Goal: Task Accomplishment & Management: Complete application form

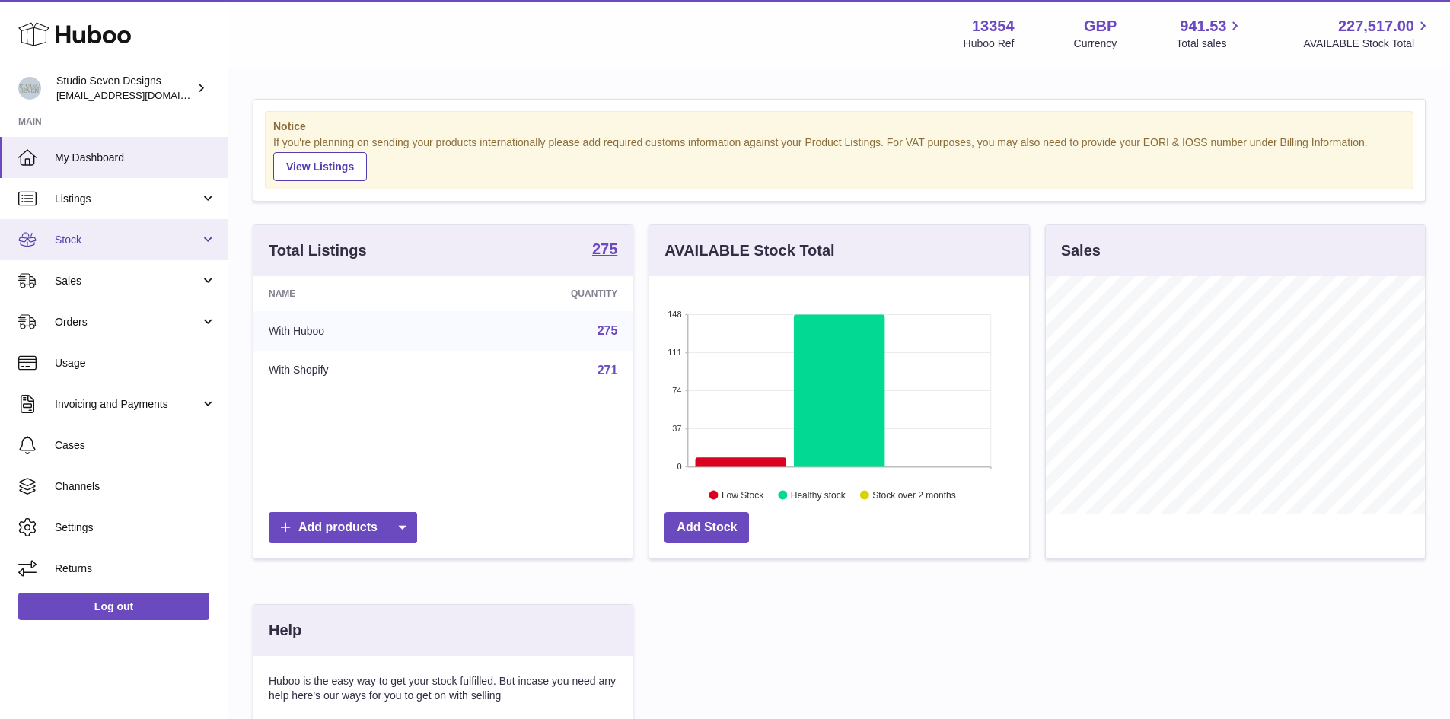
scroll to position [238, 380]
click at [192, 248] on link "Stock" at bounding box center [114, 239] width 228 height 41
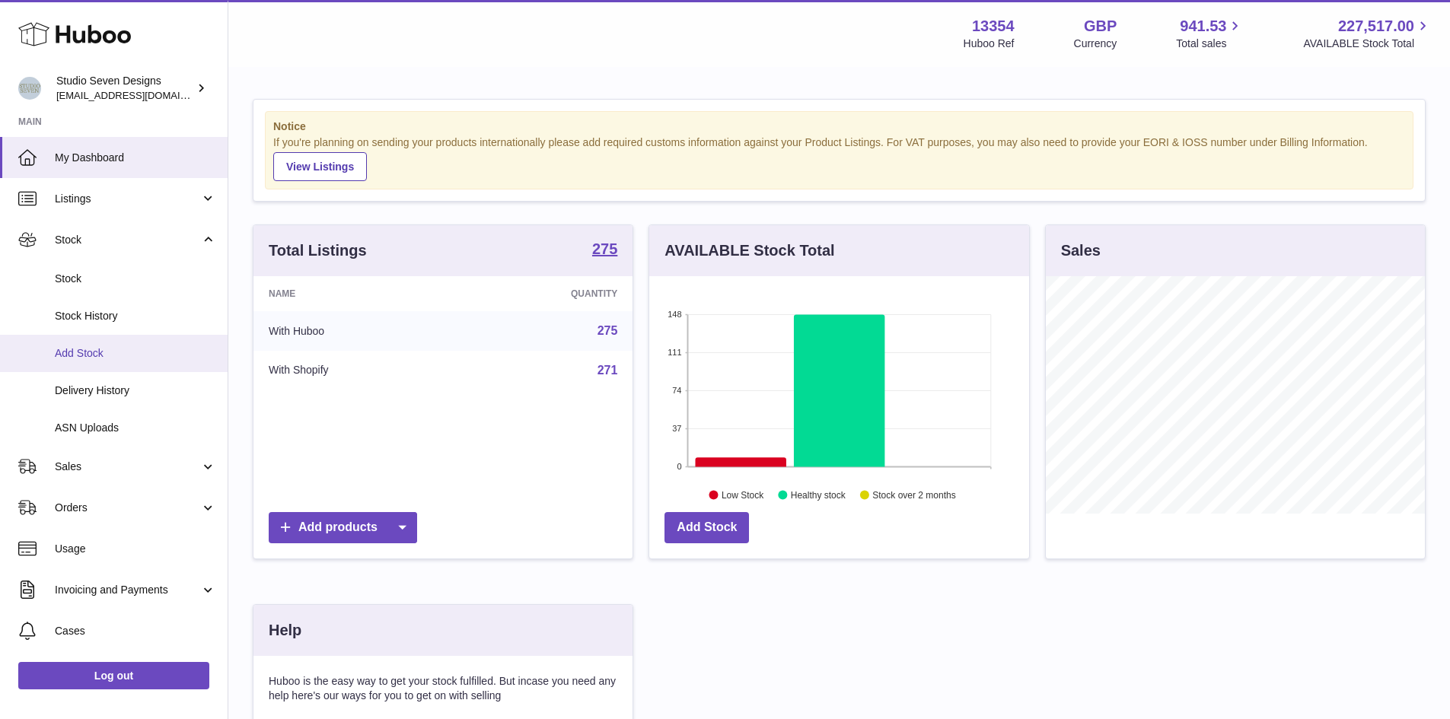
click at [107, 352] on span "Add Stock" at bounding box center [135, 353] width 161 height 14
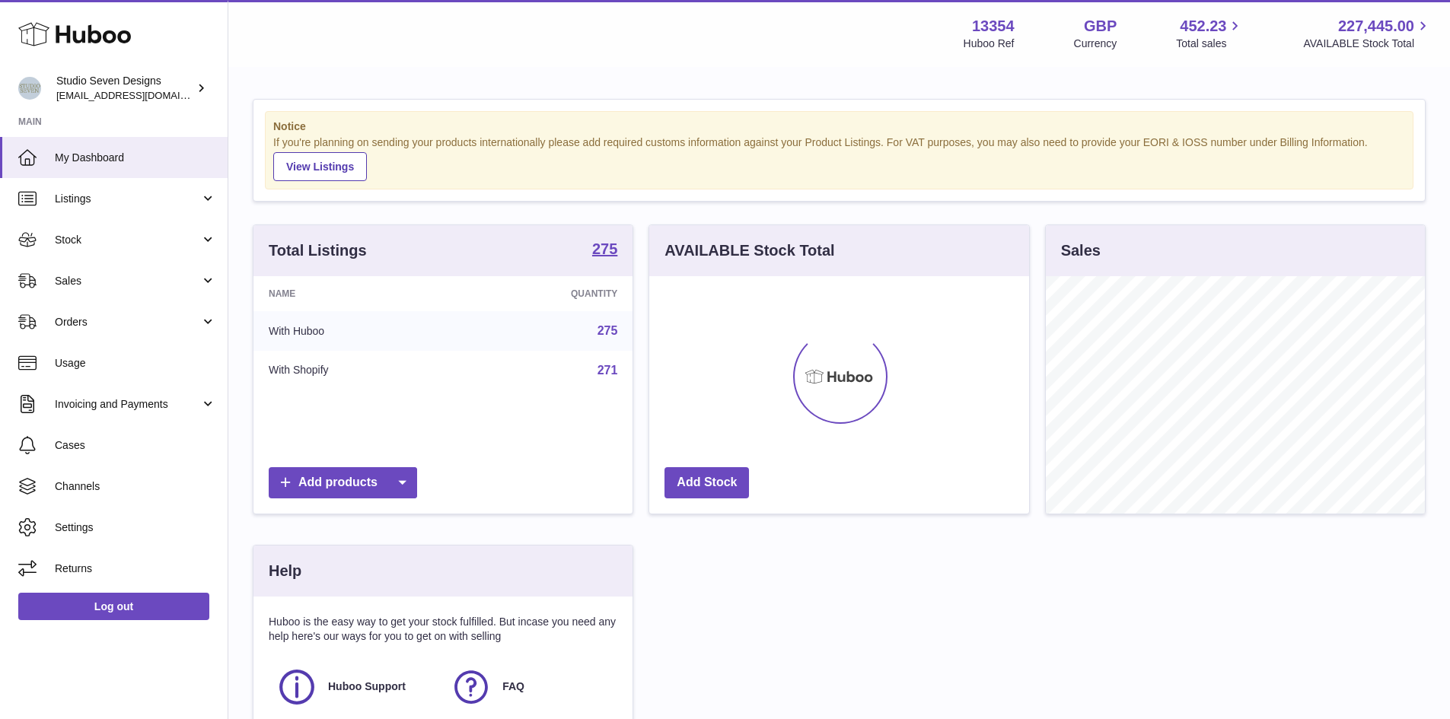
scroll to position [238, 380]
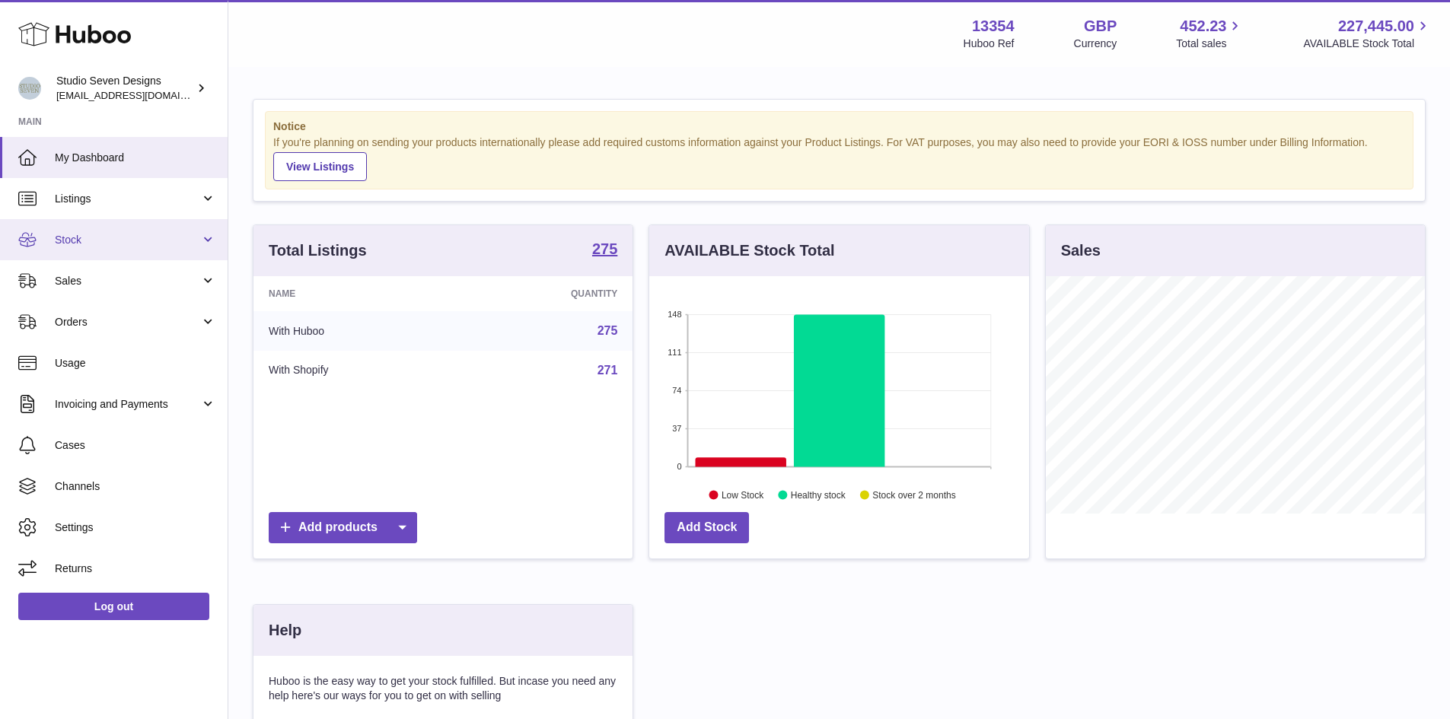
click at [180, 247] on span "Stock" at bounding box center [127, 240] width 145 height 14
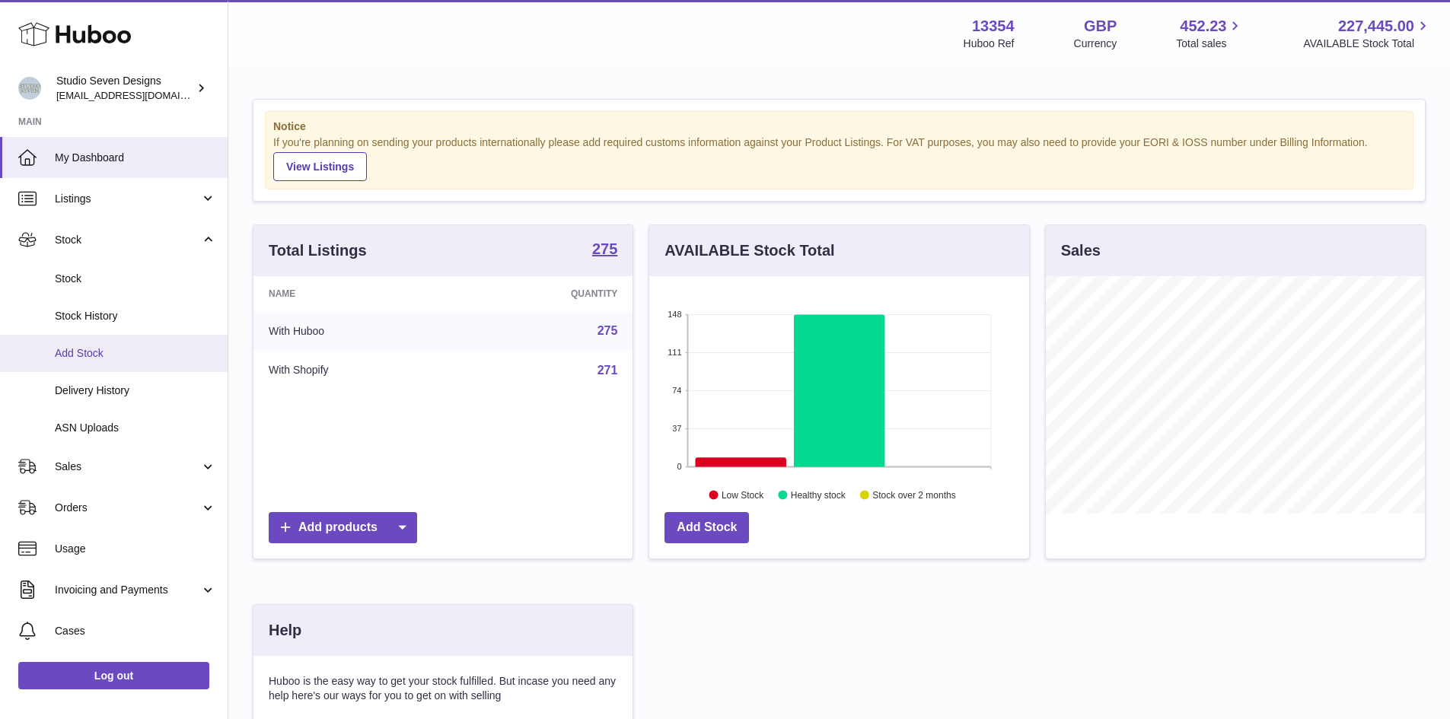
click at [77, 354] on span "Add Stock" at bounding box center [135, 353] width 161 height 14
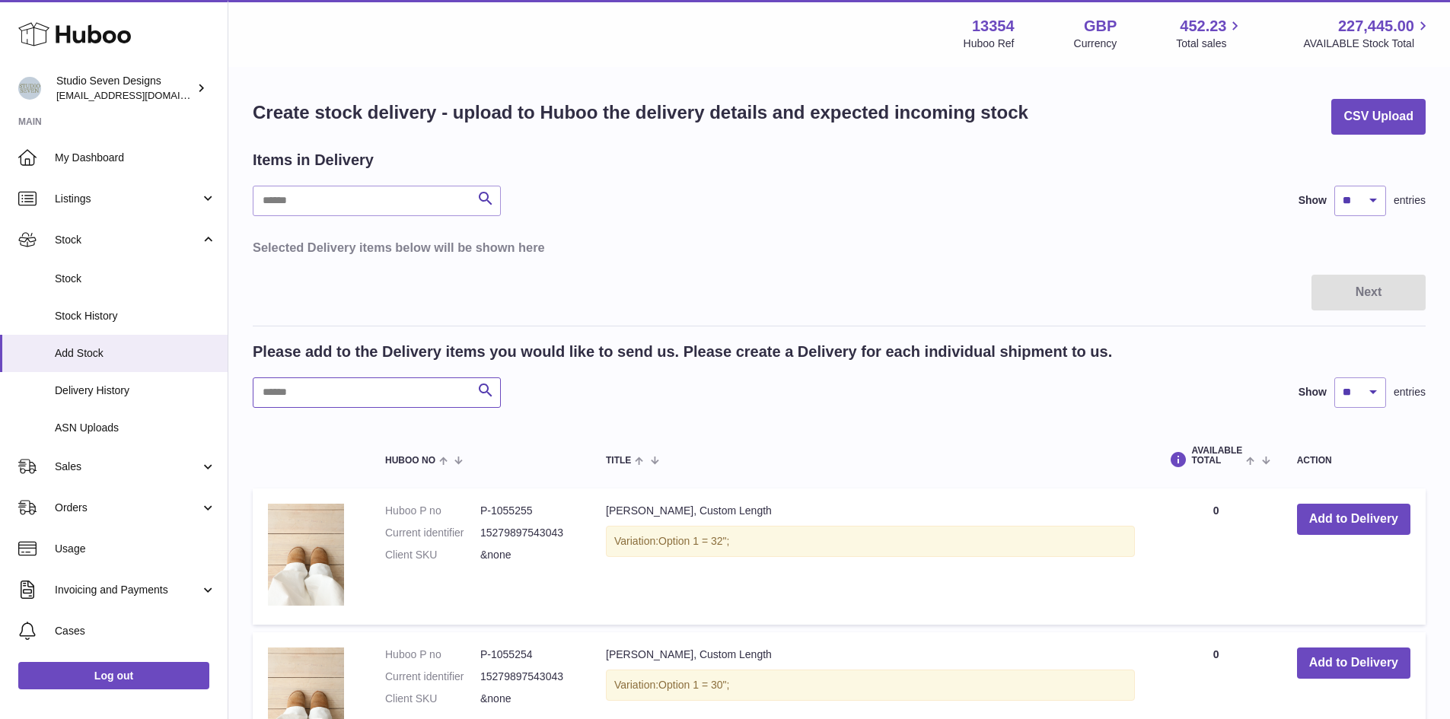
click at [404, 407] on input "text" at bounding box center [377, 393] width 248 height 30
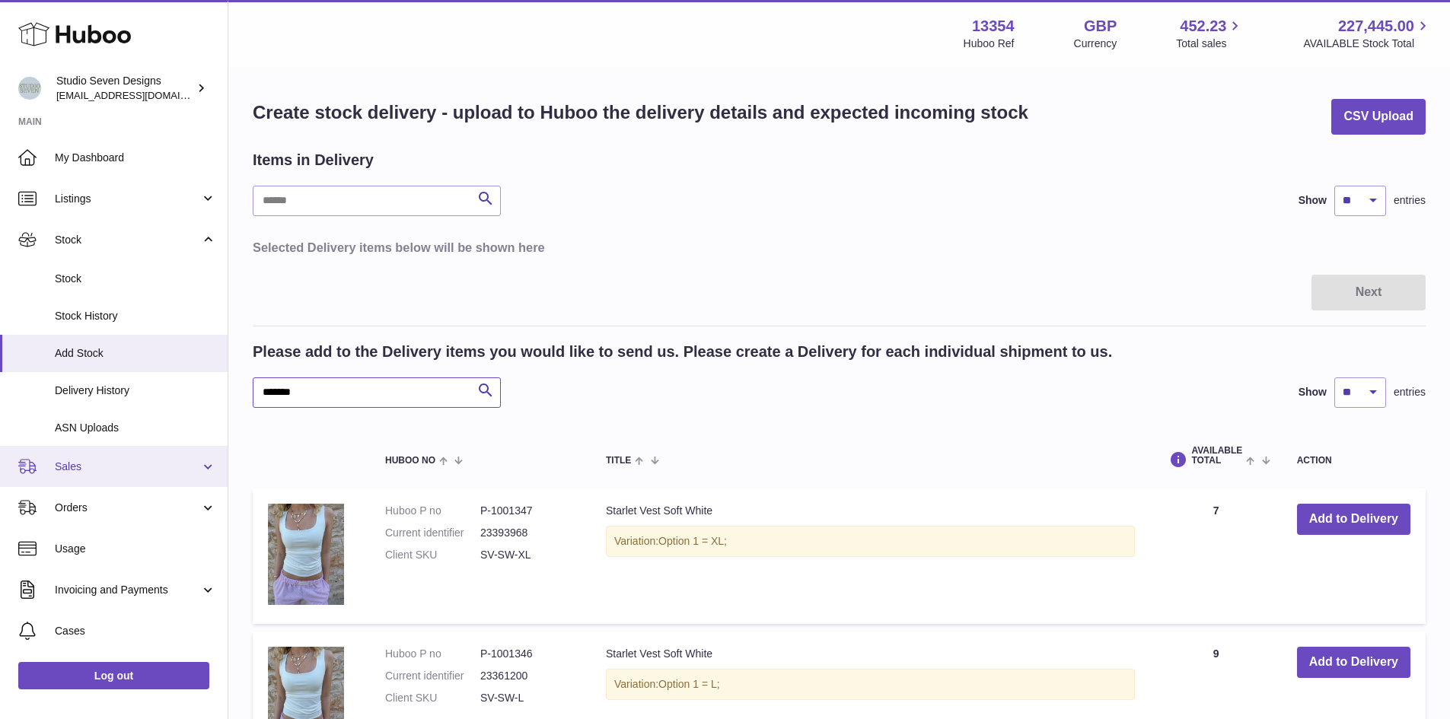
type input "*******"
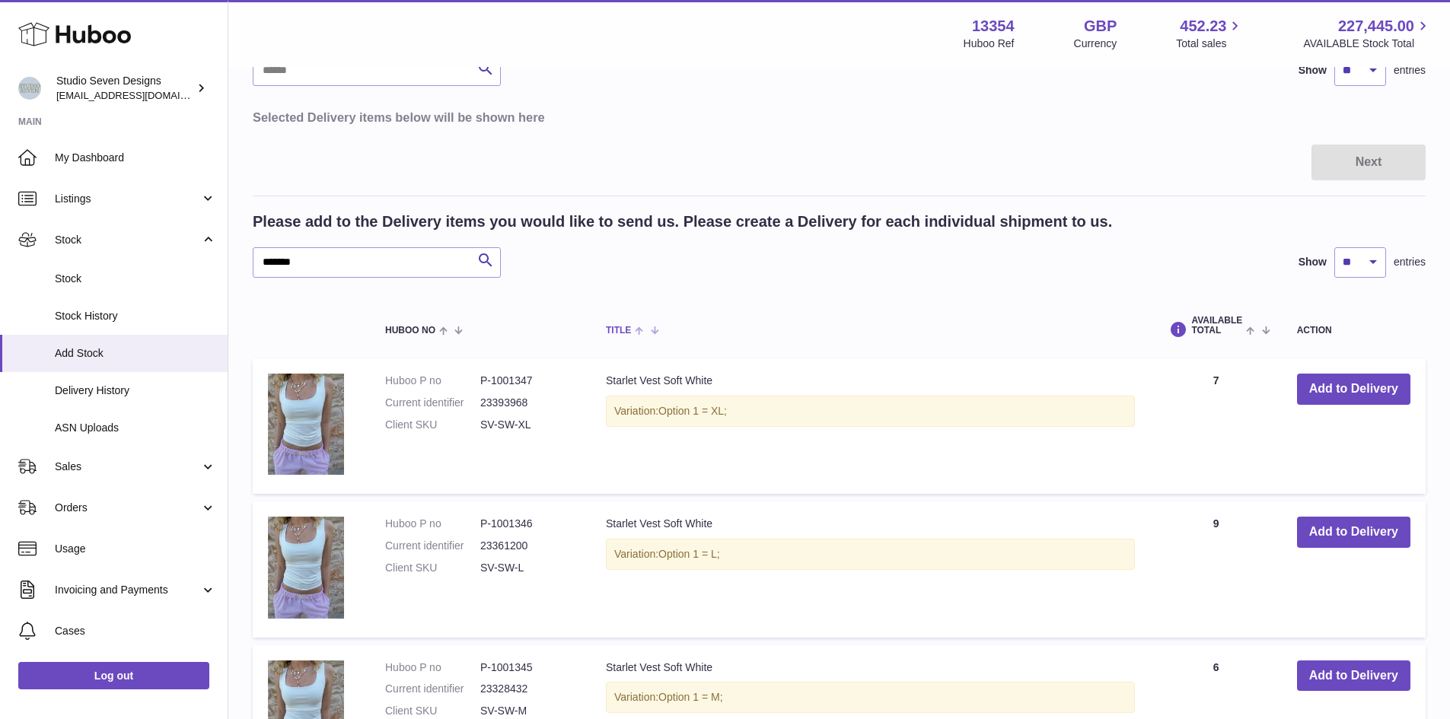
scroll to position [131, 0]
click at [1354, 384] on button "Add to Delivery" at bounding box center [1353, 388] width 113 height 31
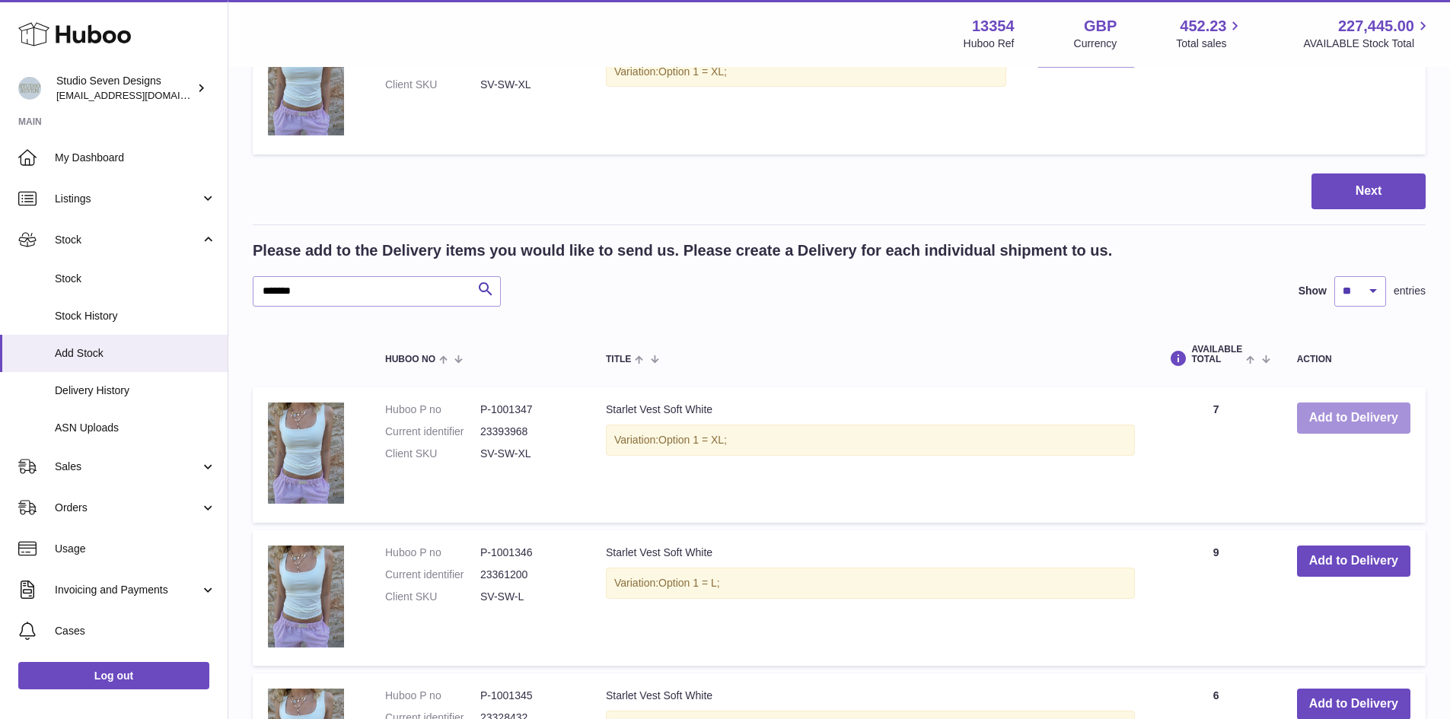
scroll to position [271, 0]
click at [1345, 573] on button "Add to Delivery" at bounding box center [1353, 560] width 113 height 31
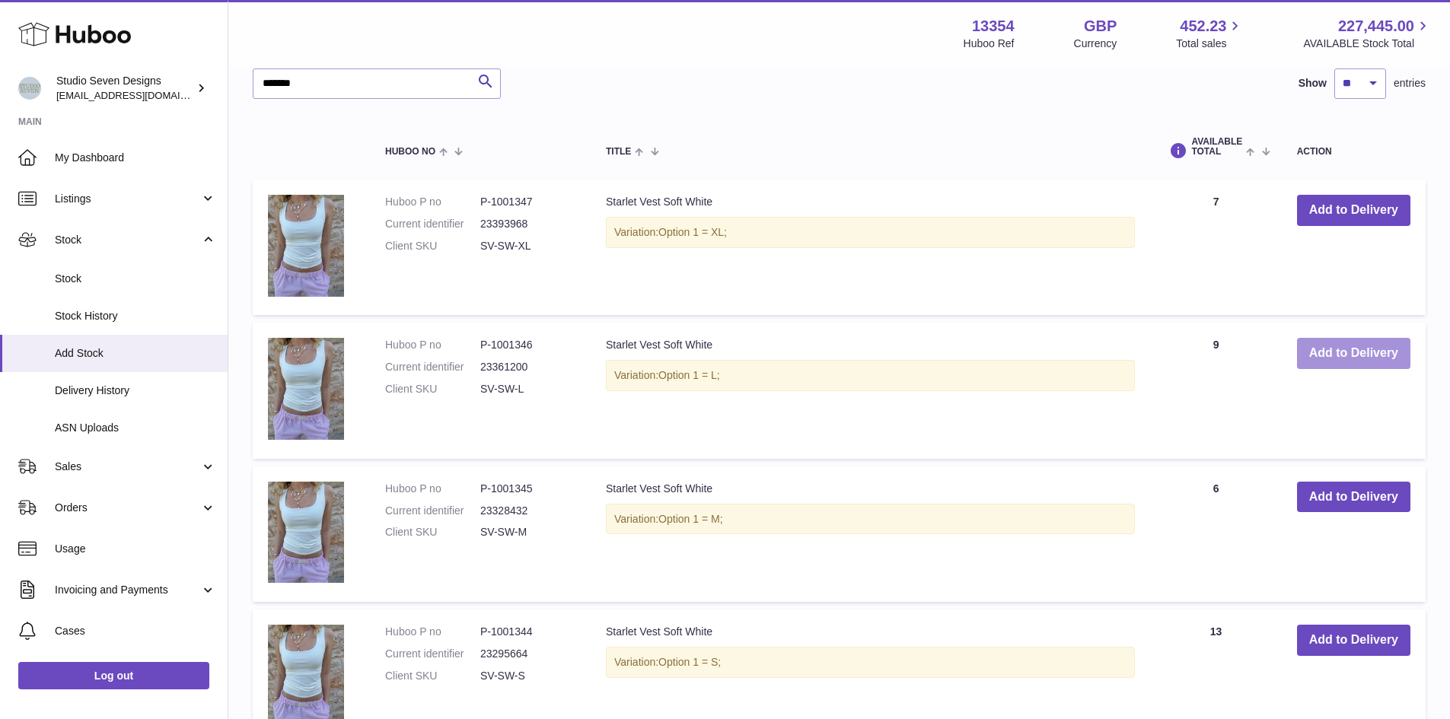
scroll to position [622, 0]
click at [1354, 489] on button "Add to Delivery" at bounding box center [1353, 496] width 113 height 31
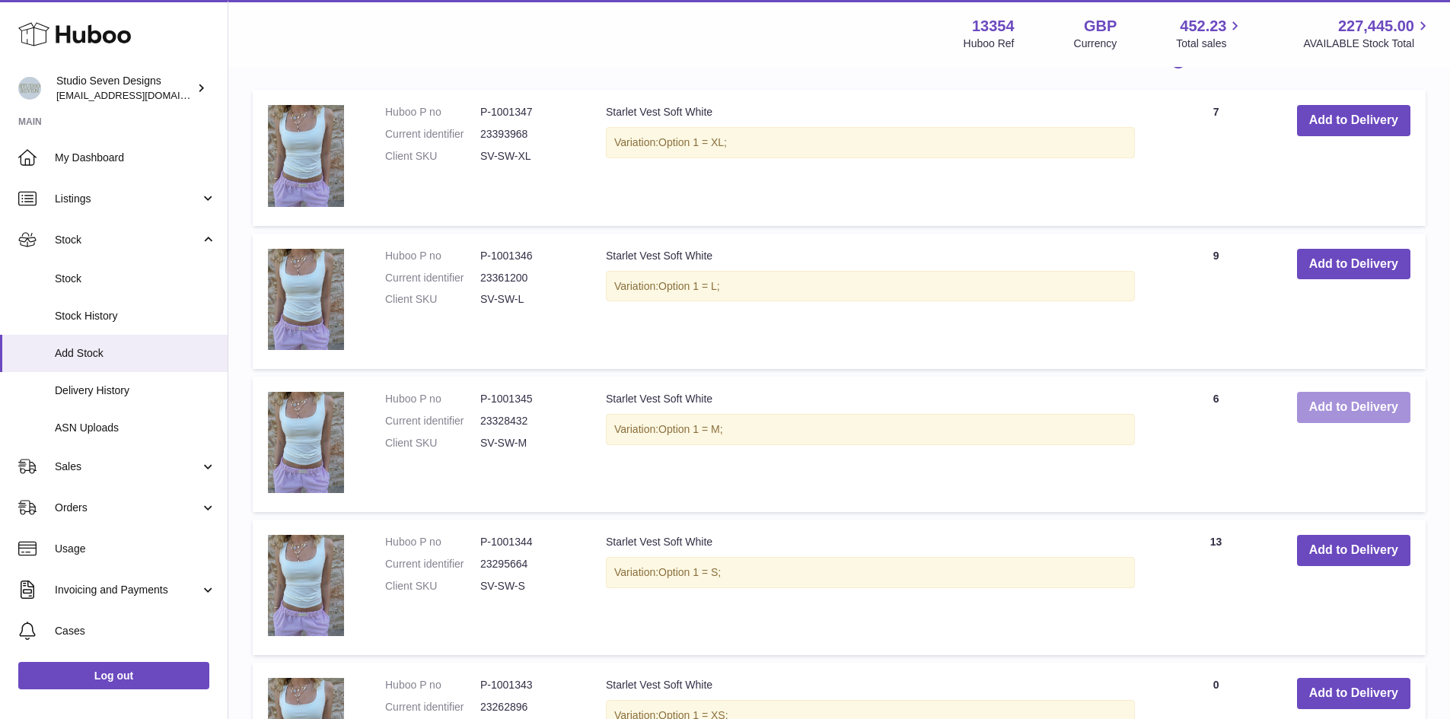
scroll to position [919, 0]
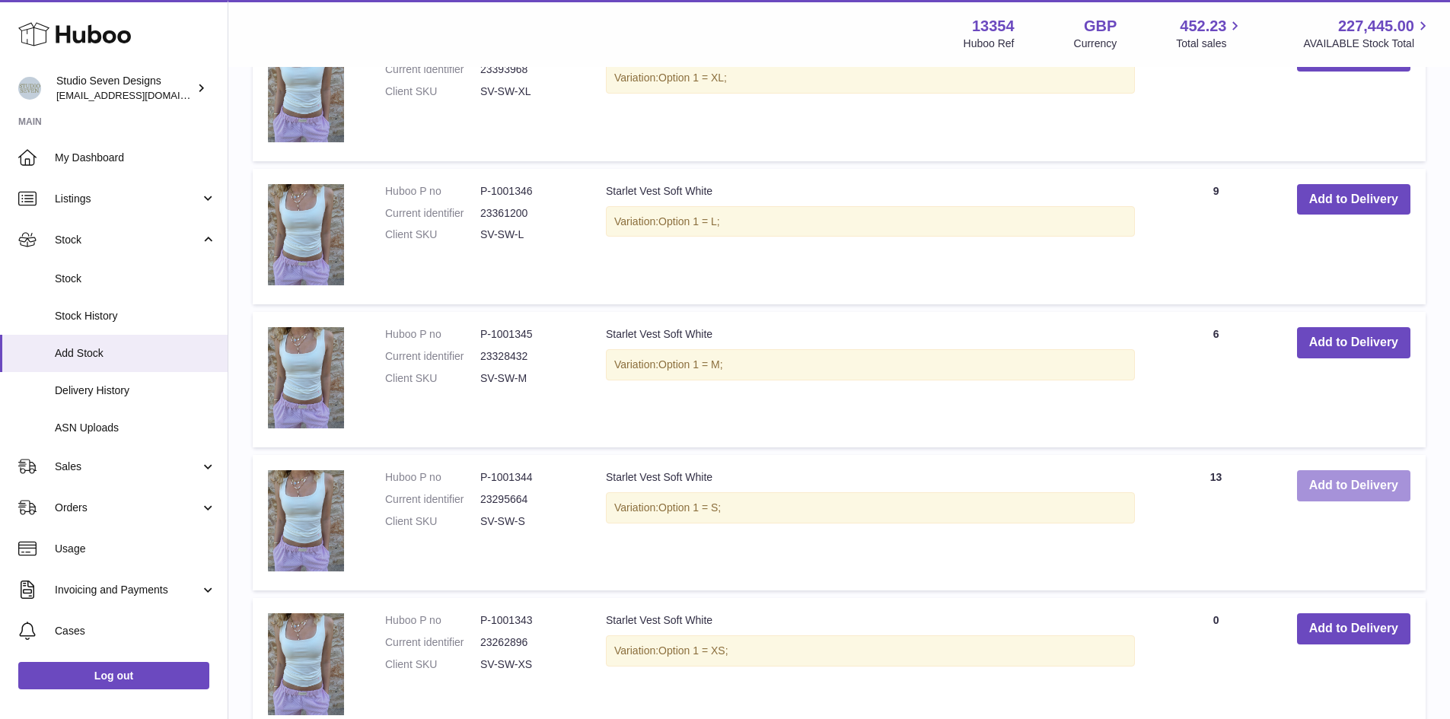
click at [1366, 481] on button "Add to Delivery" at bounding box center [1353, 485] width 113 height 31
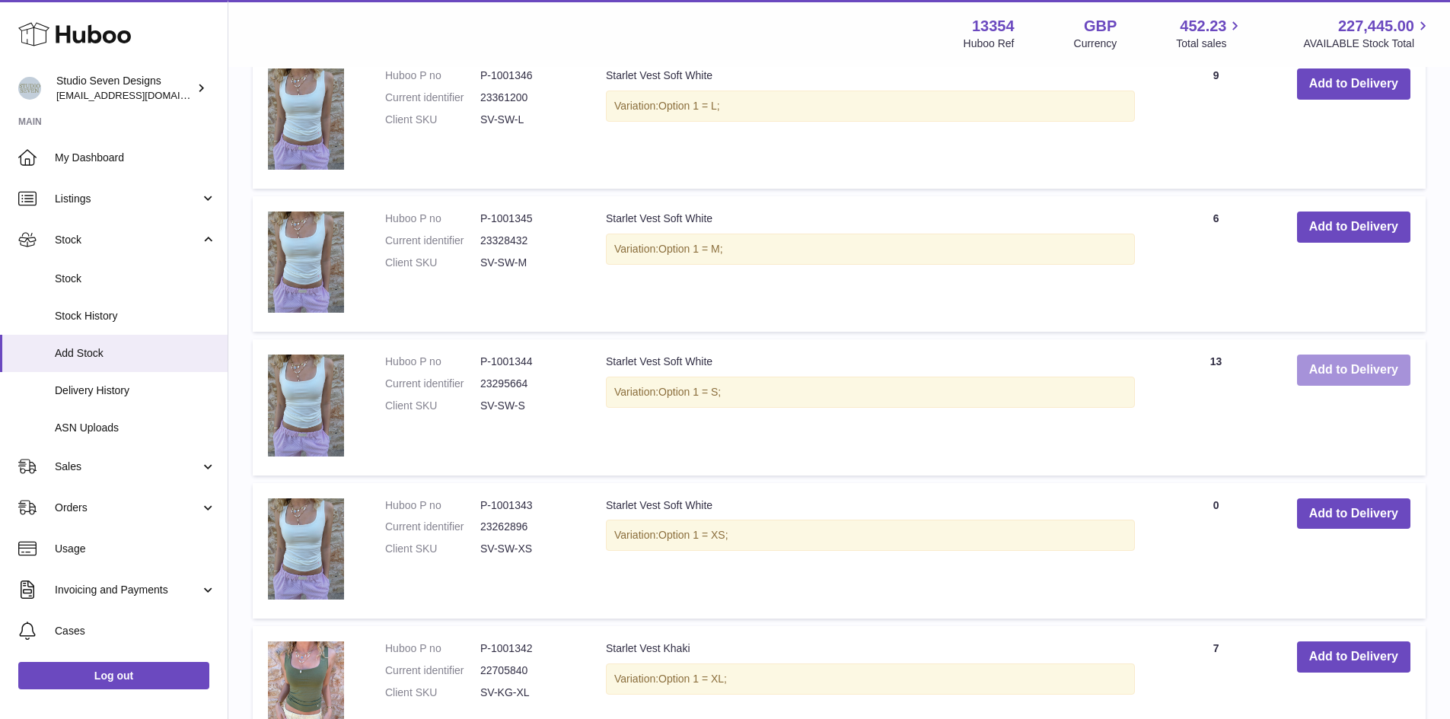
scroll to position [1180, 0]
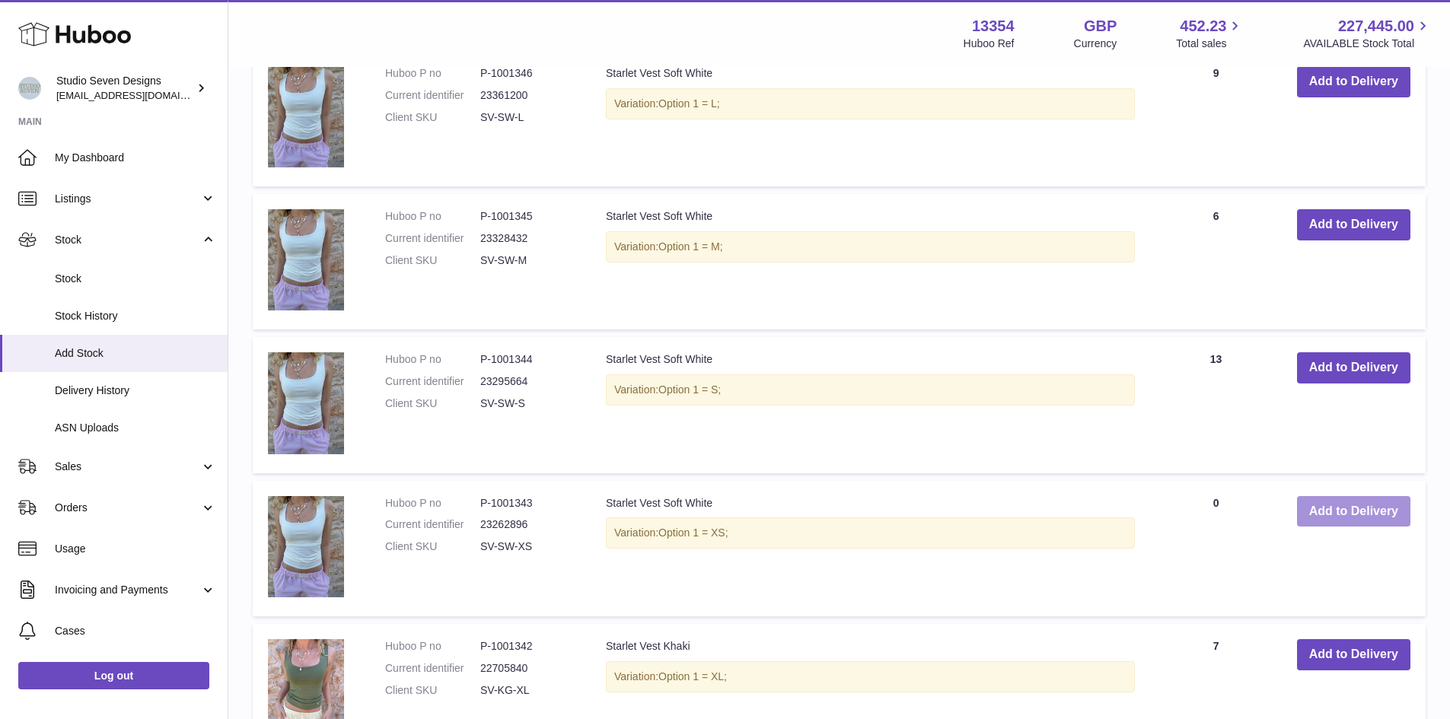
click at [1370, 499] on button "Add to Delivery" at bounding box center [1353, 511] width 113 height 31
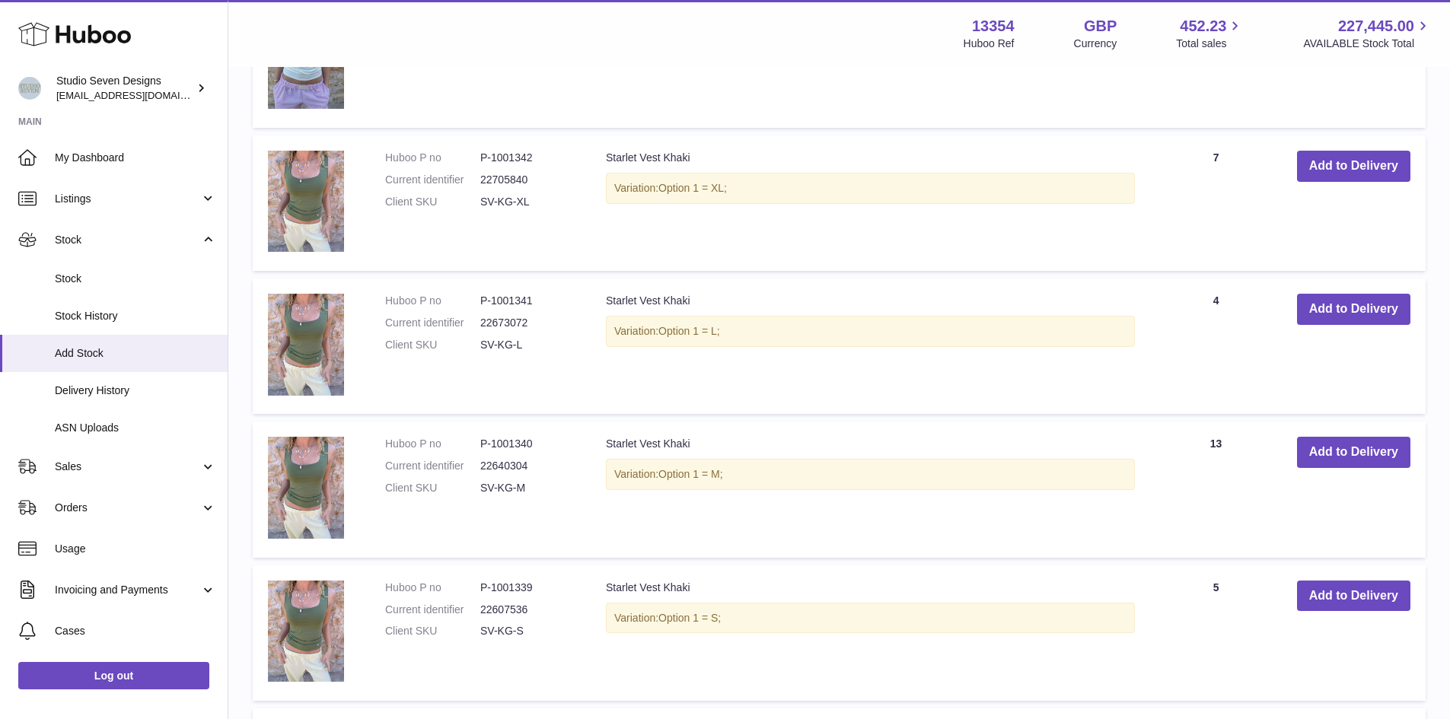
scroll to position [2139, 0]
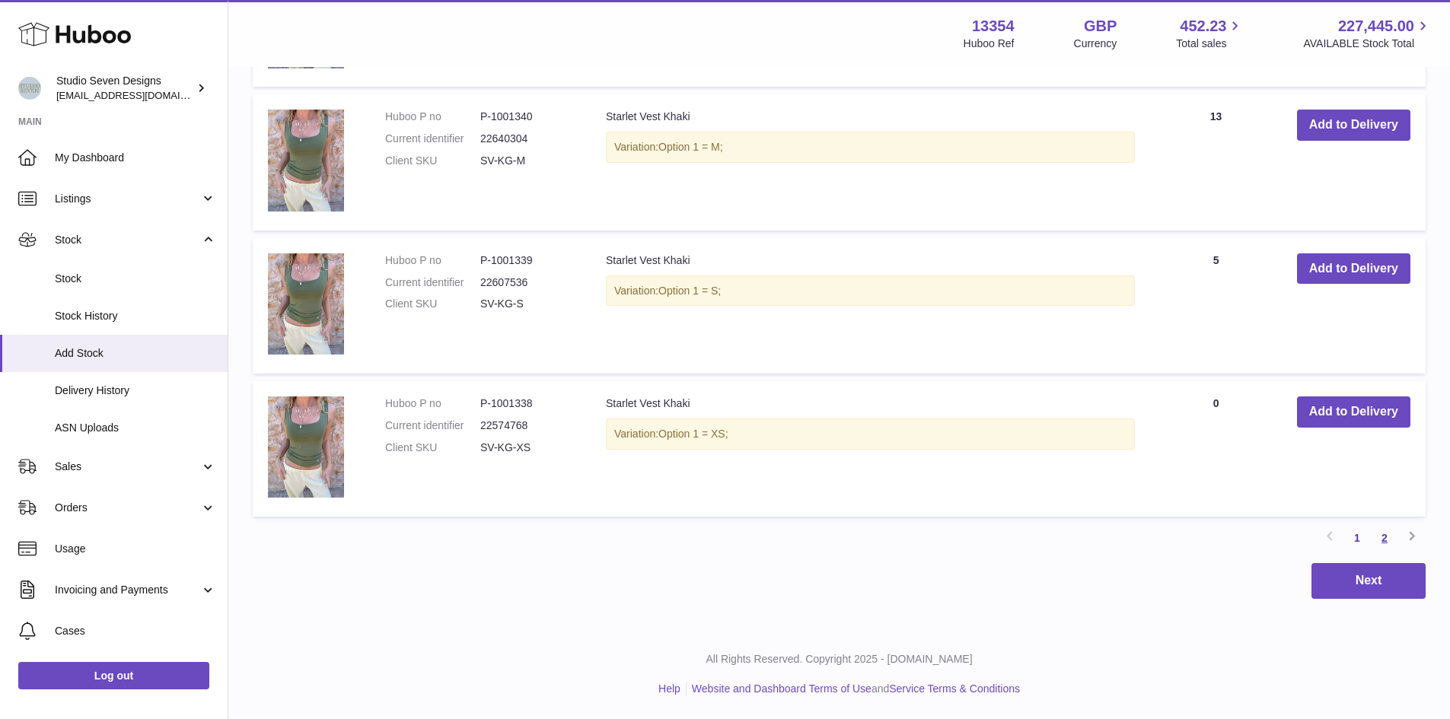
click at [1387, 534] on link "2" at bounding box center [1384, 537] width 27 height 27
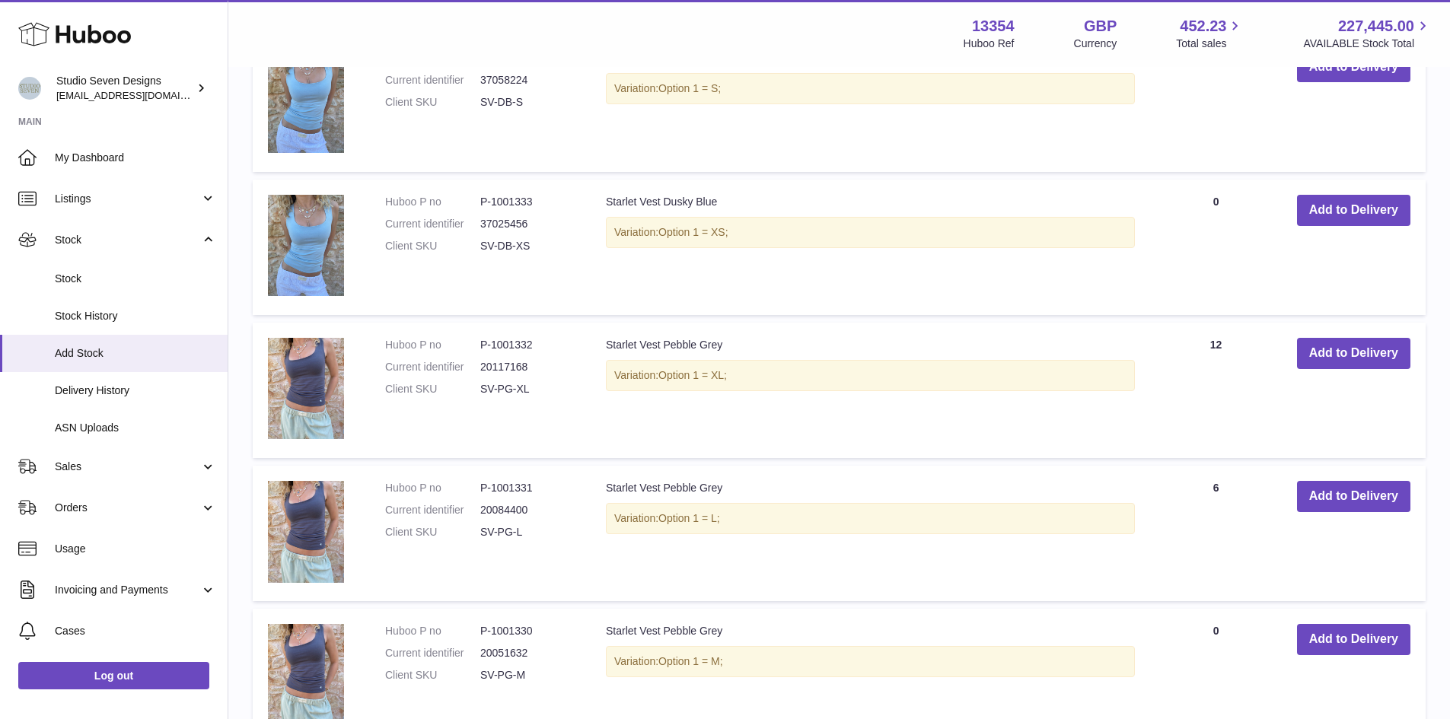
scroll to position [1624, 0]
click at [1347, 340] on button "Add to Delivery" at bounding box center [1353, 354] width 113 height 31
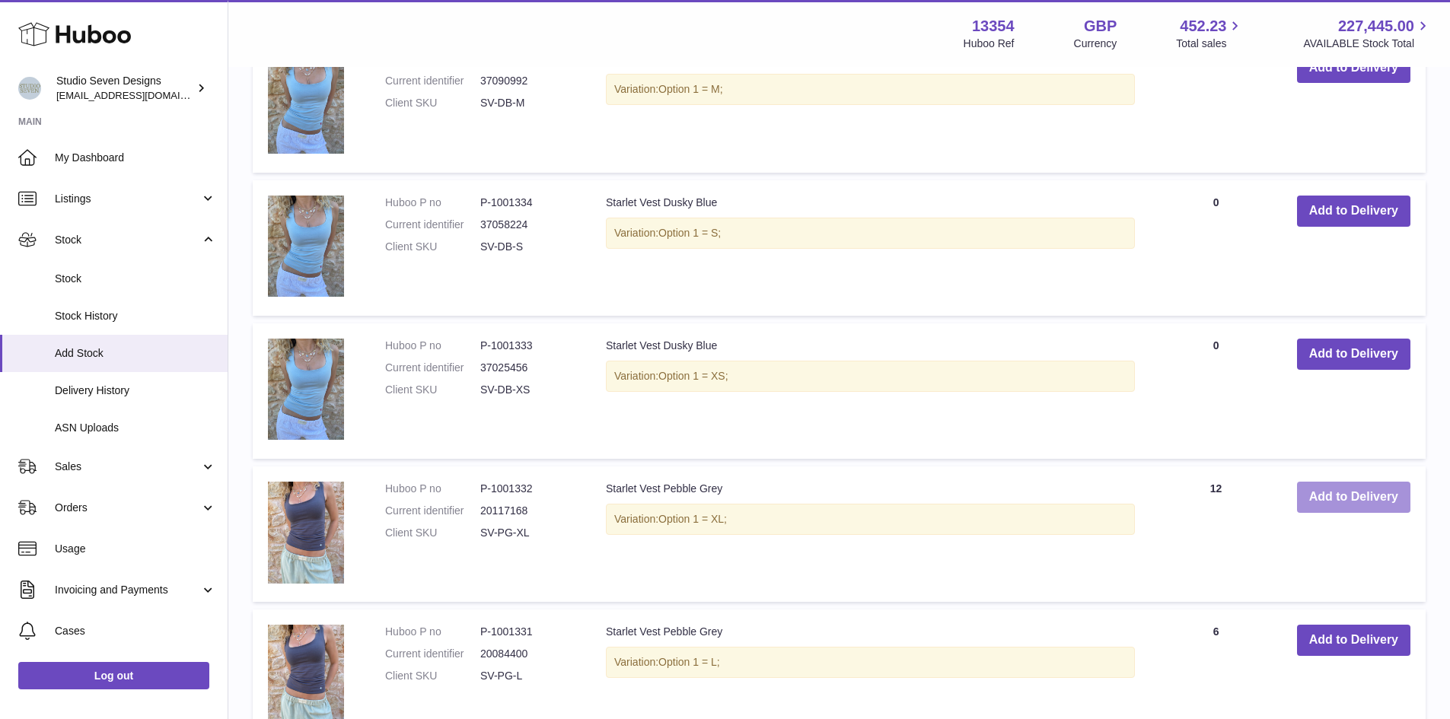
scroll to position [1768, 0]
click at [1379, 505] on button "Add to Delivery" at bounding box center [1353, 496] width 113 height 31
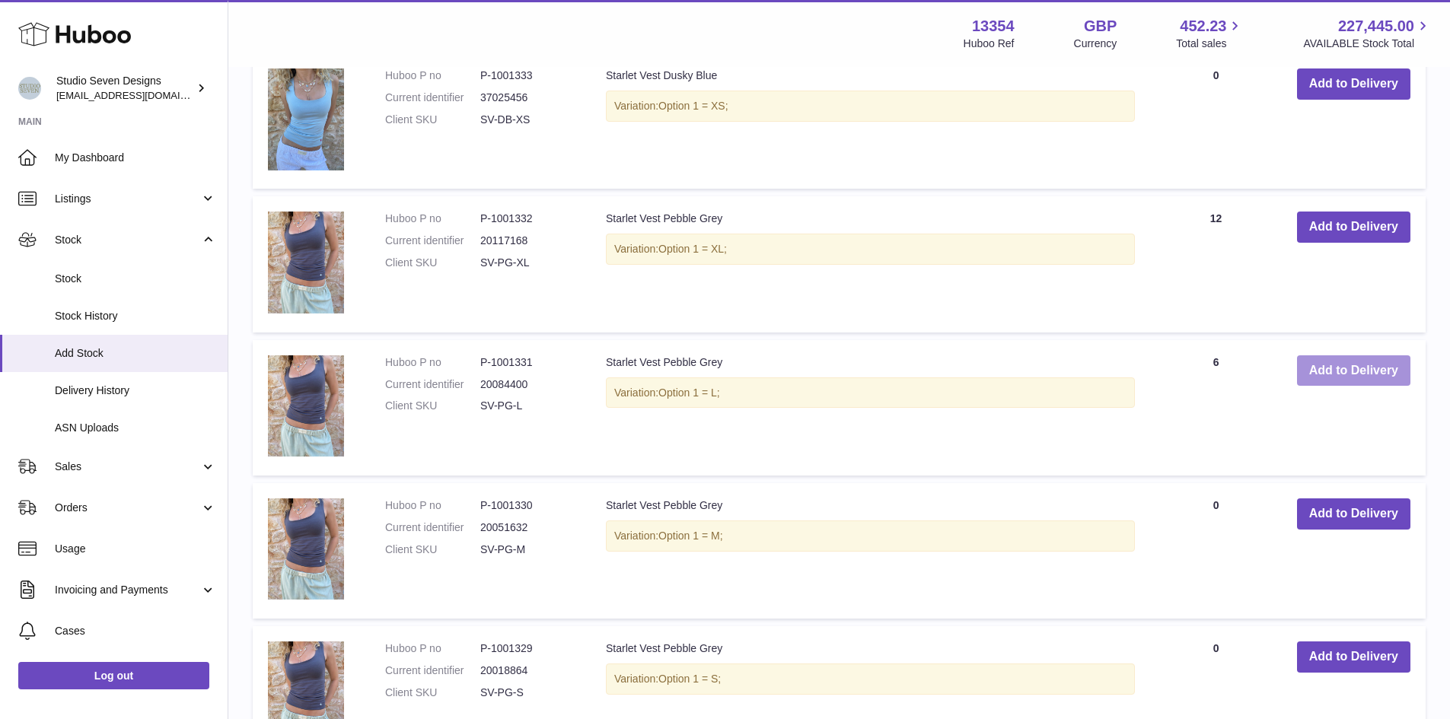
scroll to position [2042, 0]
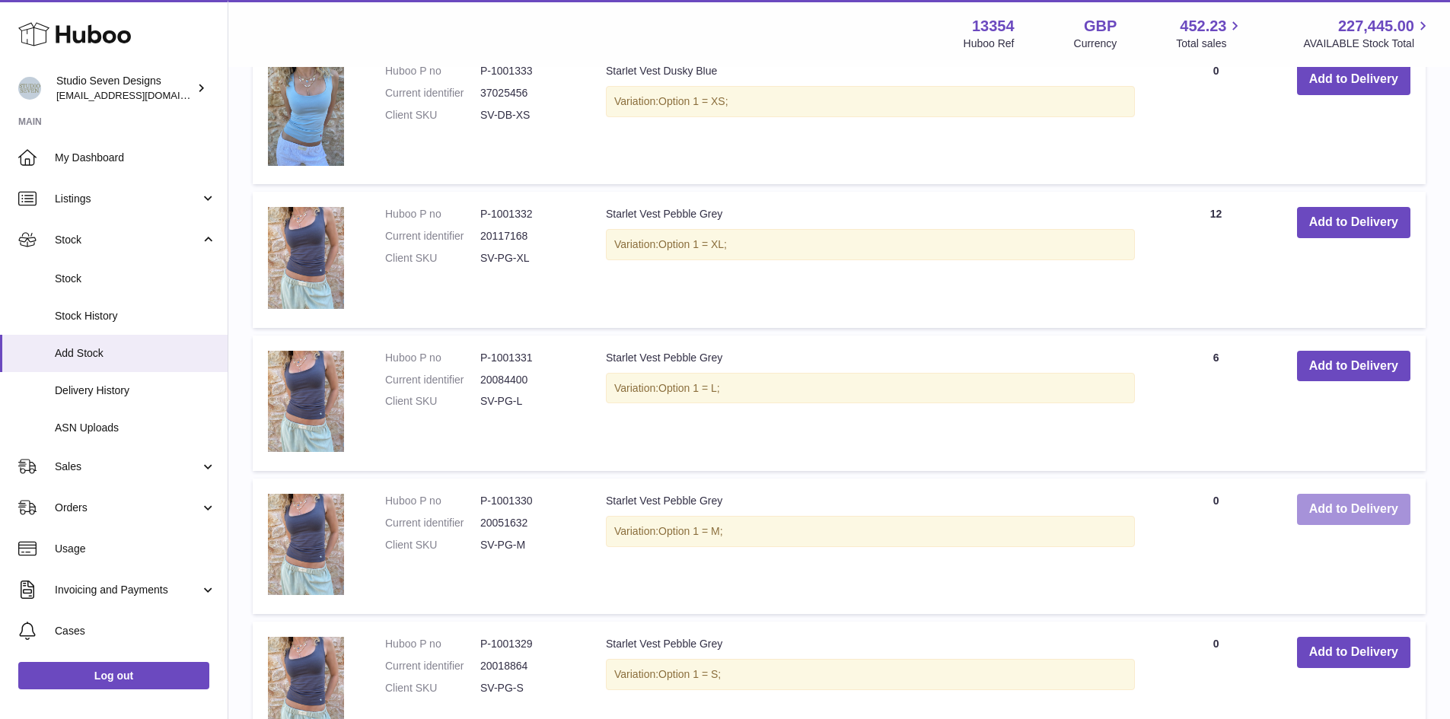
click at [1366, 507] on button "Add to Delivery" at bounding box center [1353, 509] width 113 height 31
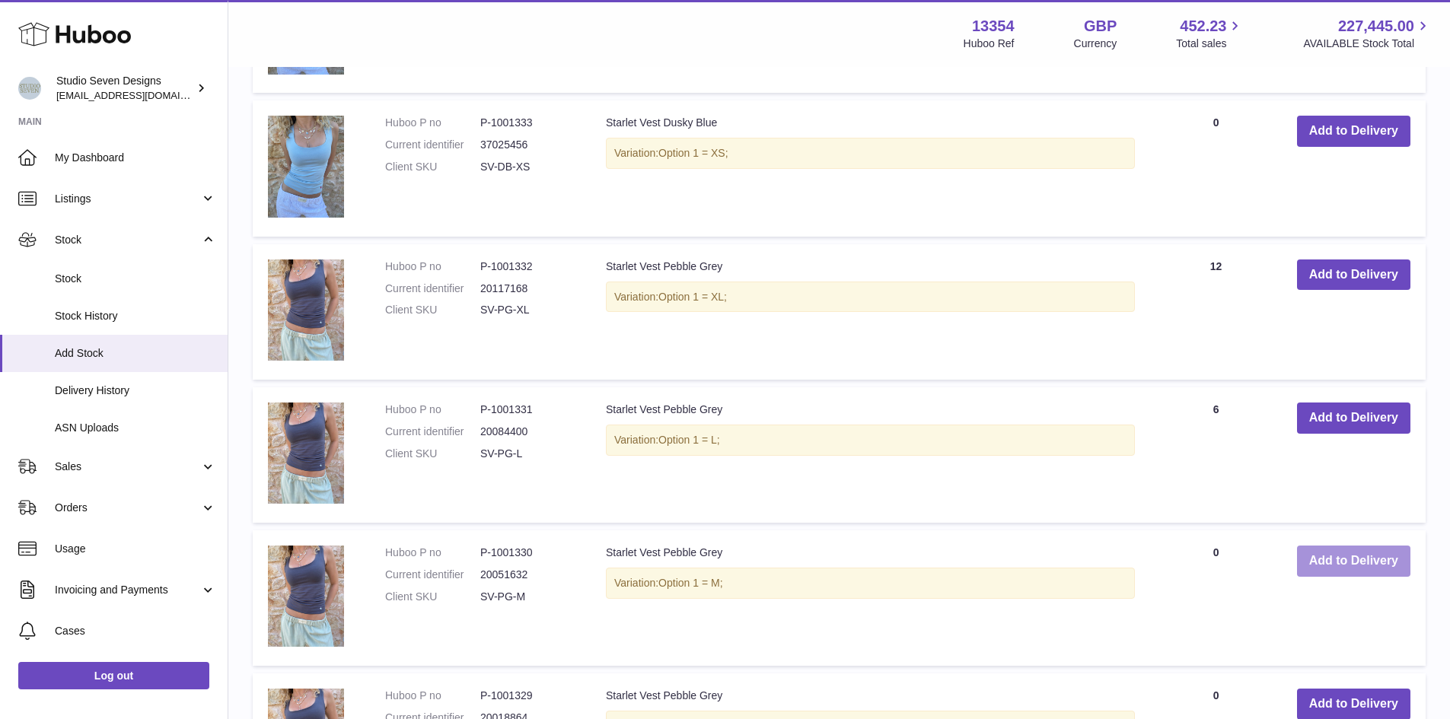
scroll to position [2327, 0]
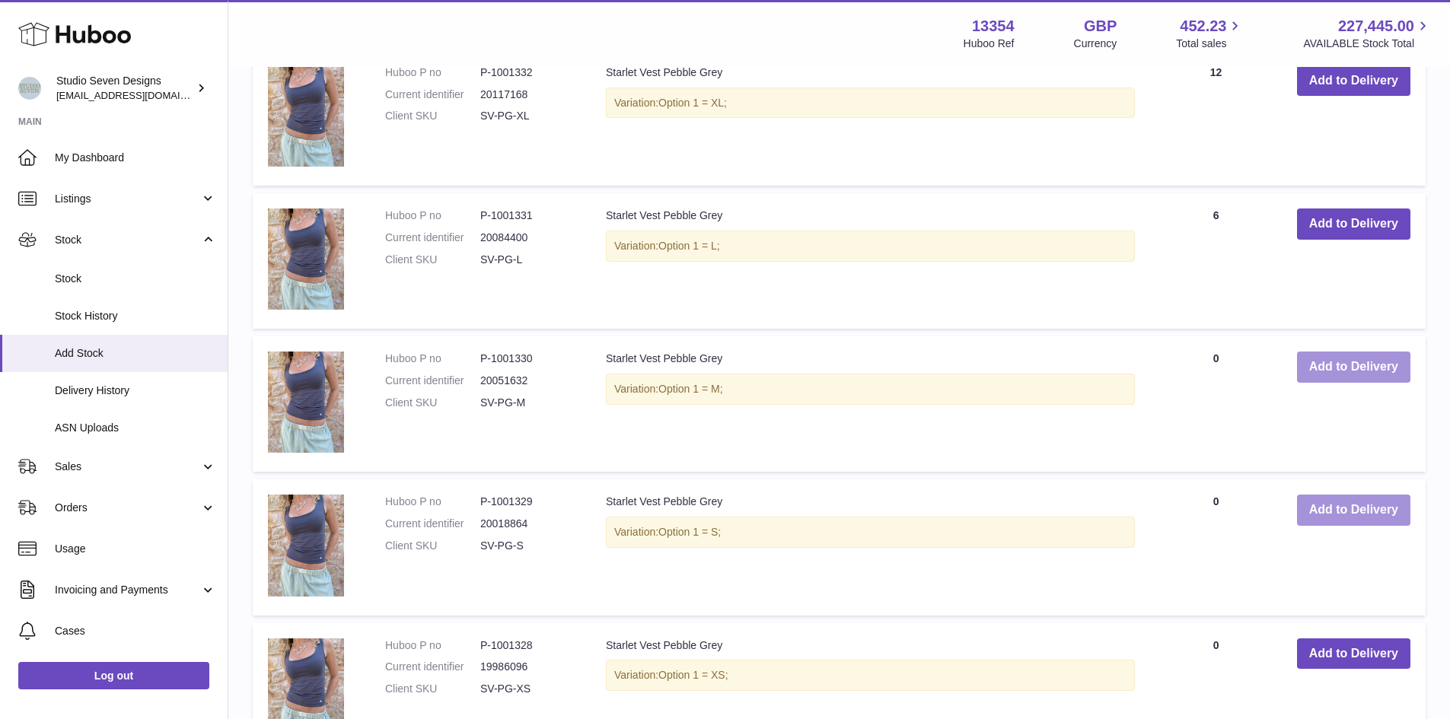
click at [1366, 507] on button "Add to Delivery" at bounding box center [1353, 510] width 113 height 31
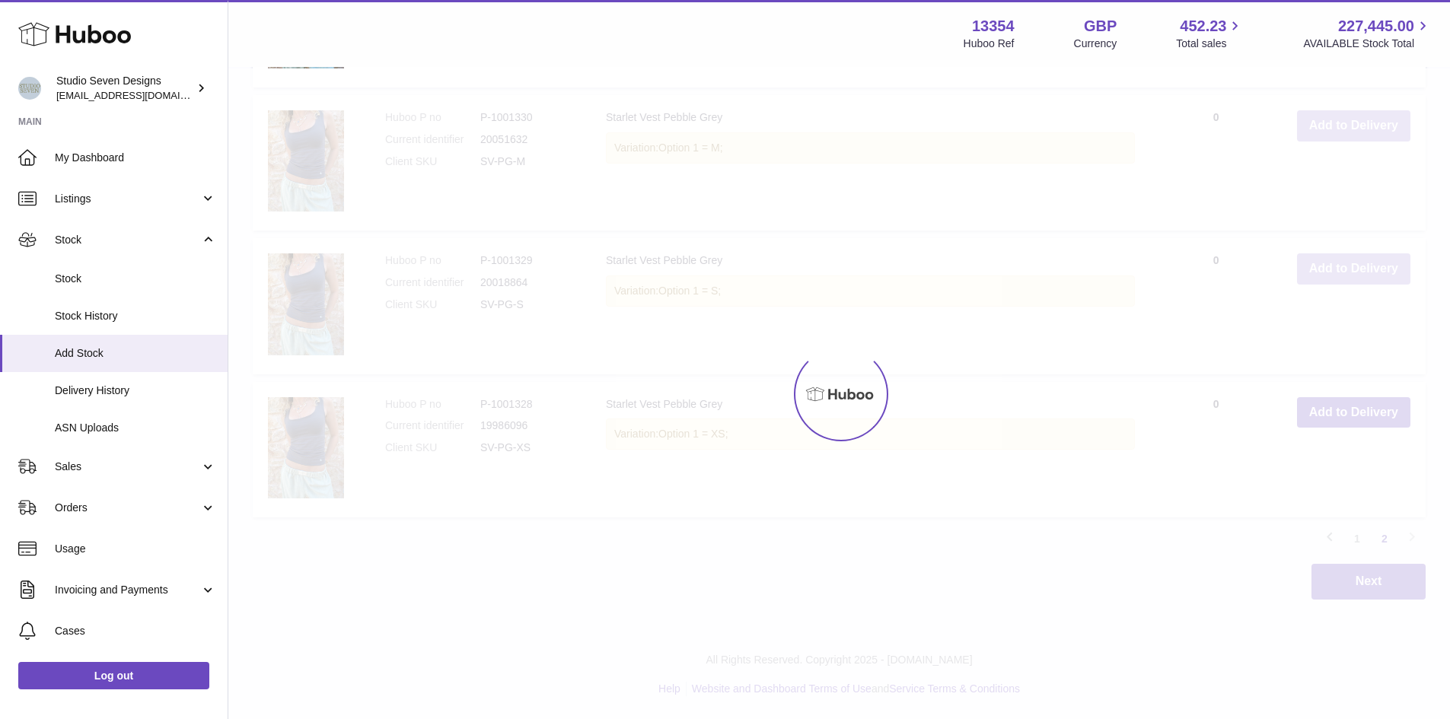
scroll to position [2712, 0]
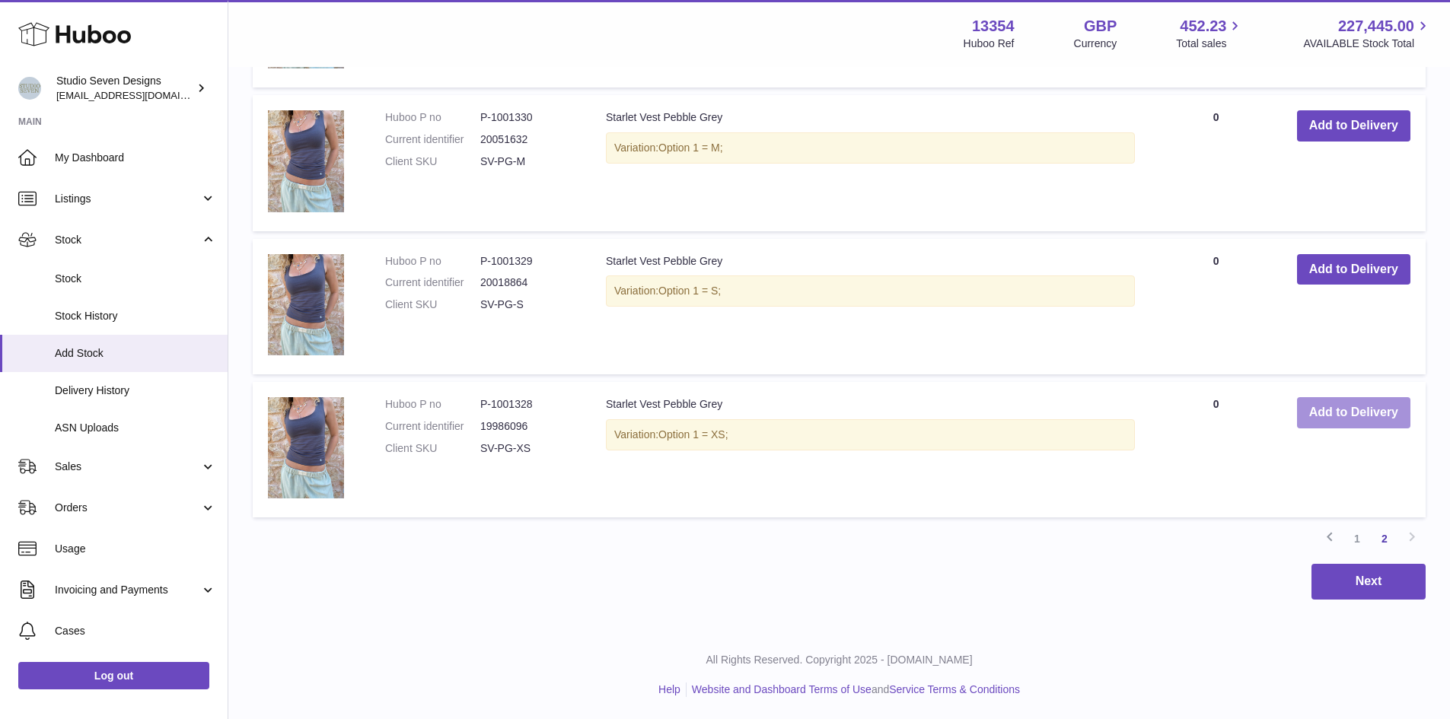
click at [1328, 416] on button "Add to Delivery" at bounding box center [1353, 412] width 113 height 31
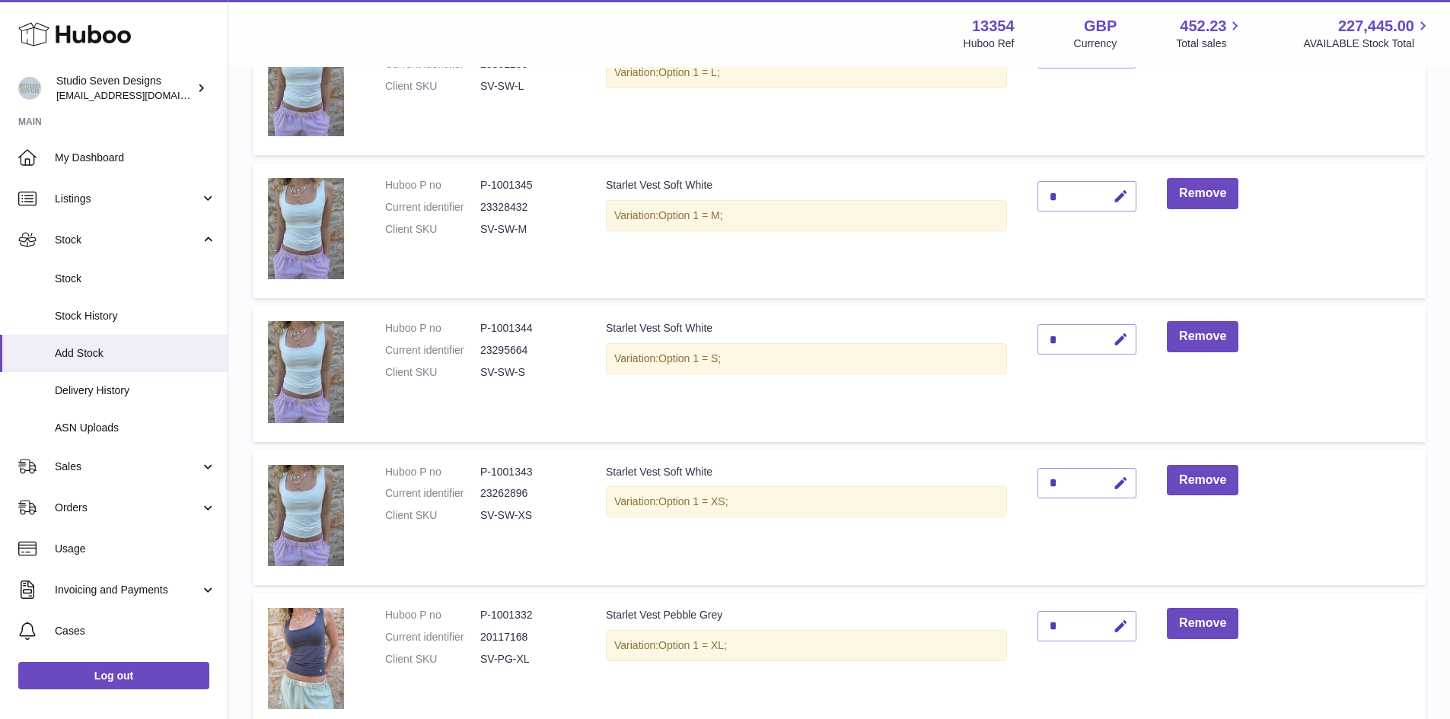
scroll to position [0, 0]
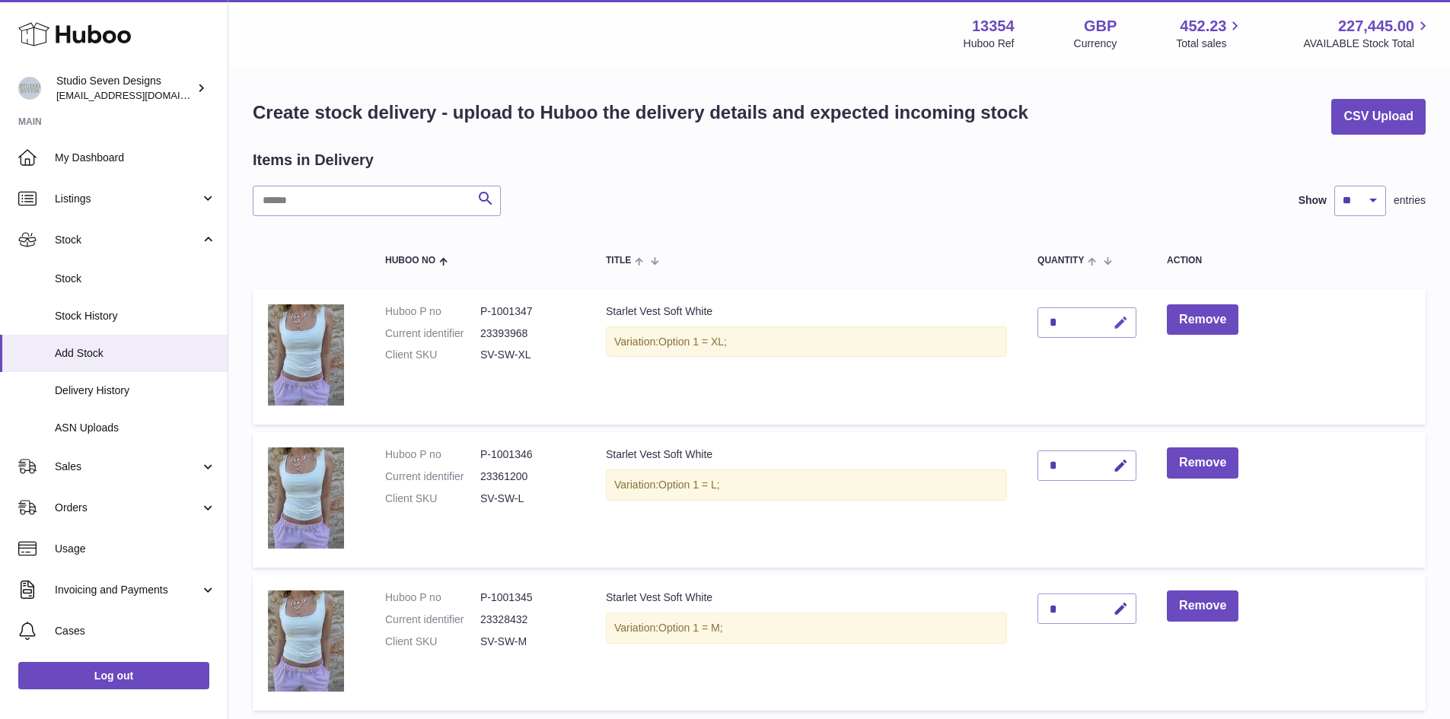
click at [1123, 320] on icon "button" at bounding box center [1121, 323] width 16 height 16
type input "*"
click at [1123, 320] on icon "submit" at bounding box center [1121, 323] width 14 height 14
click at [1129, 467] on icon "button" at bounding box center [1121, 466] width 16 height 16
type input "*"
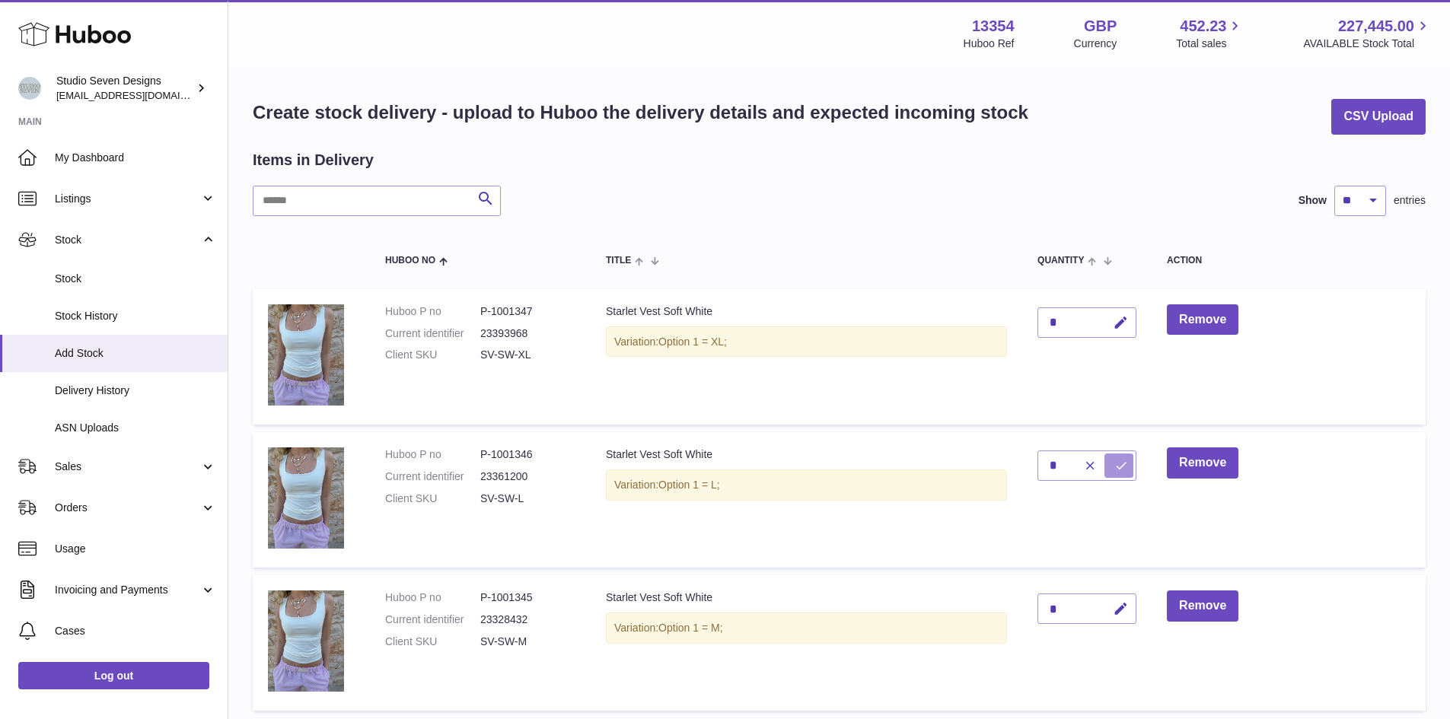
click at [1128, 467] on icon "submit" at bounding box center [1121, 466] width 14 height 14
click at [1118, 609] on icon "button" at bounding box center [1121, 609] width 16 height 16
type input "**"
click at [1118, 609] on icon "submit" at bounding box center [1121, 609] width 14 height 14
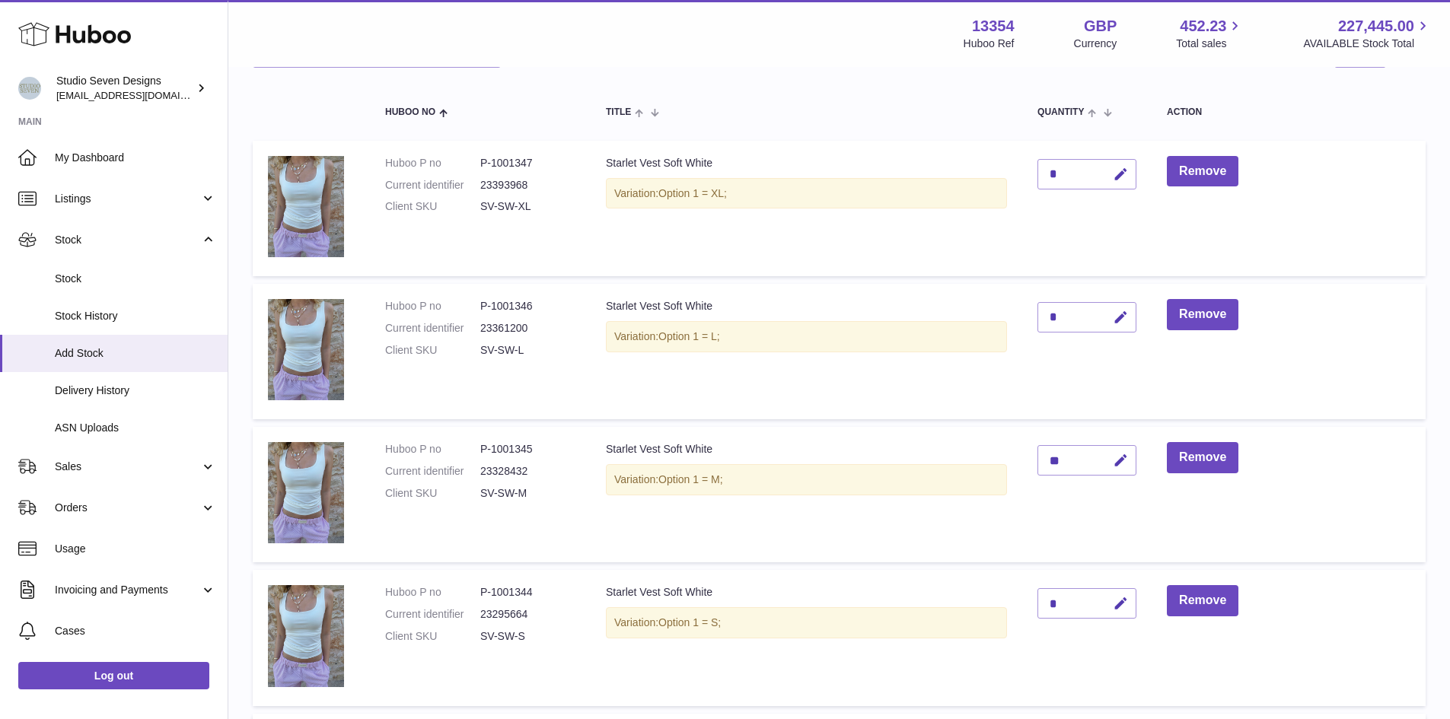
scroll to position [149, 0]
click at [1122, 607] on icon "button" at bounding box center [1121, 603] width 16 height 16
type input "**"
click at [1122, 607] on icon "submit" at bounding box center [1121, 603] width 14 height 14
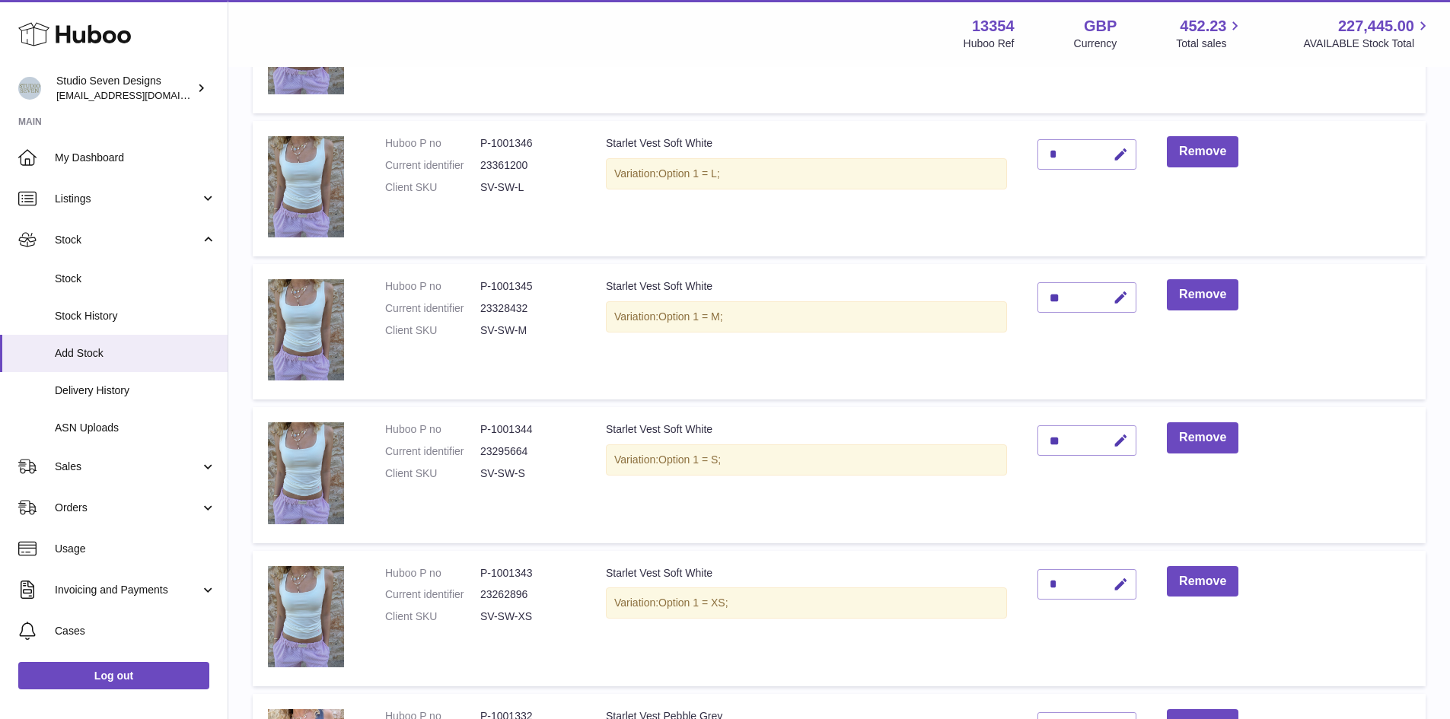
scroll to position [314, 0]
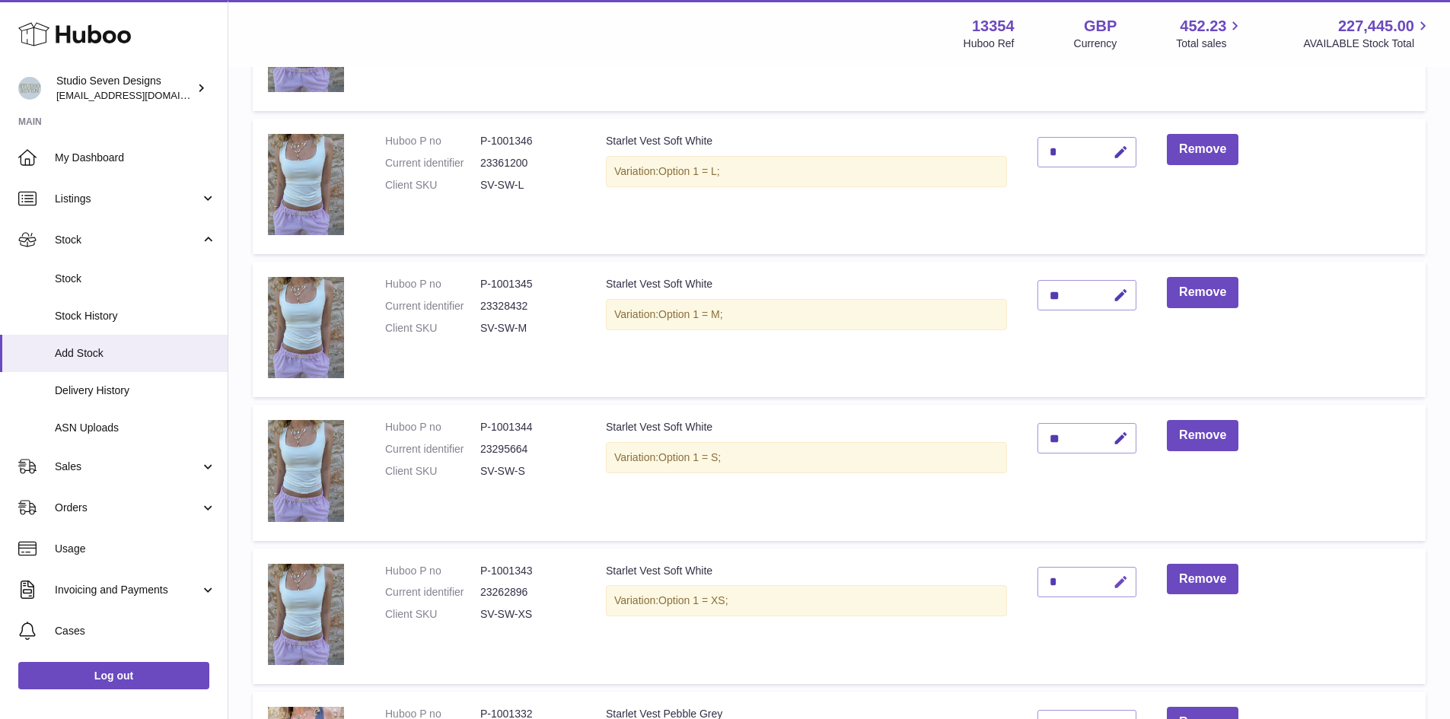
click at [1133, 588] on button "button" at bounding box center [1119, 582] width 36 height 31
type input "**"
click at [1133, 588] on button "submit" at bounding box center [1119, 582] width 29 height 24
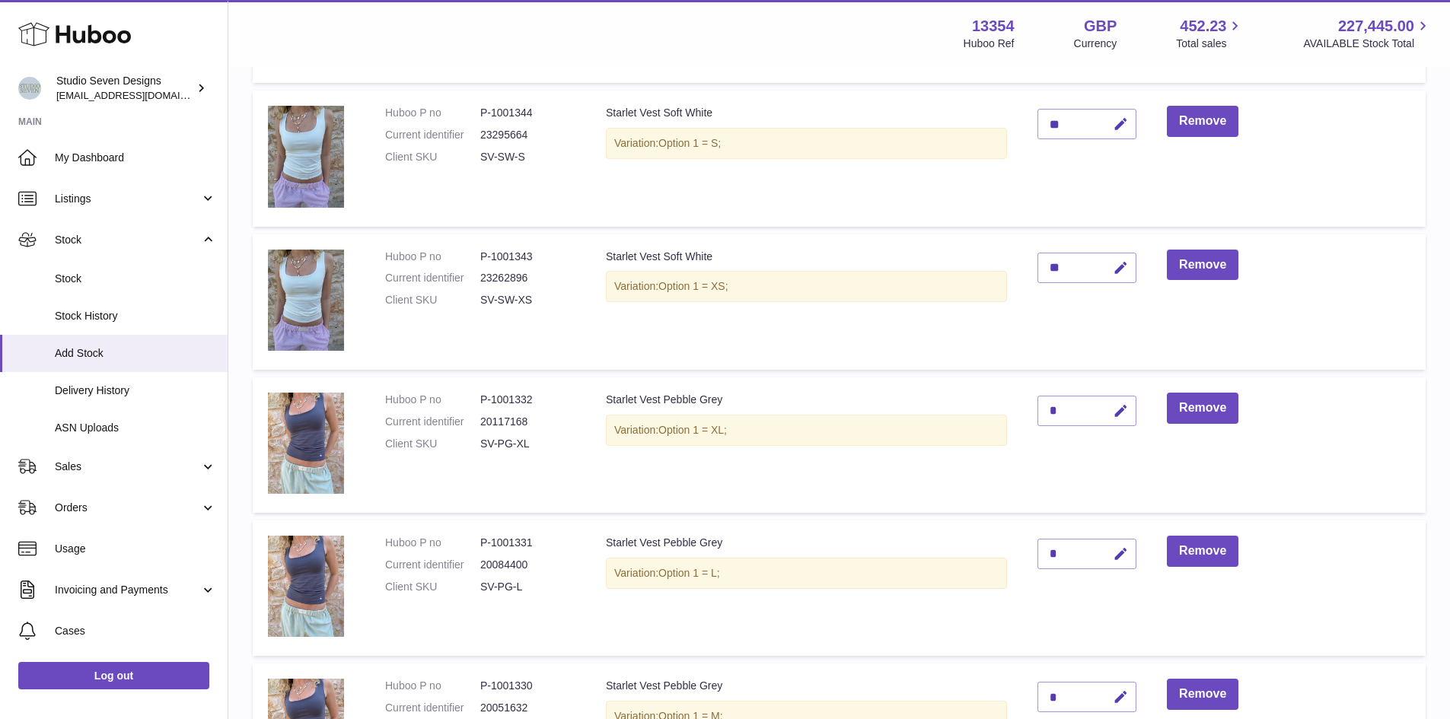
scroll to position [630, 0]
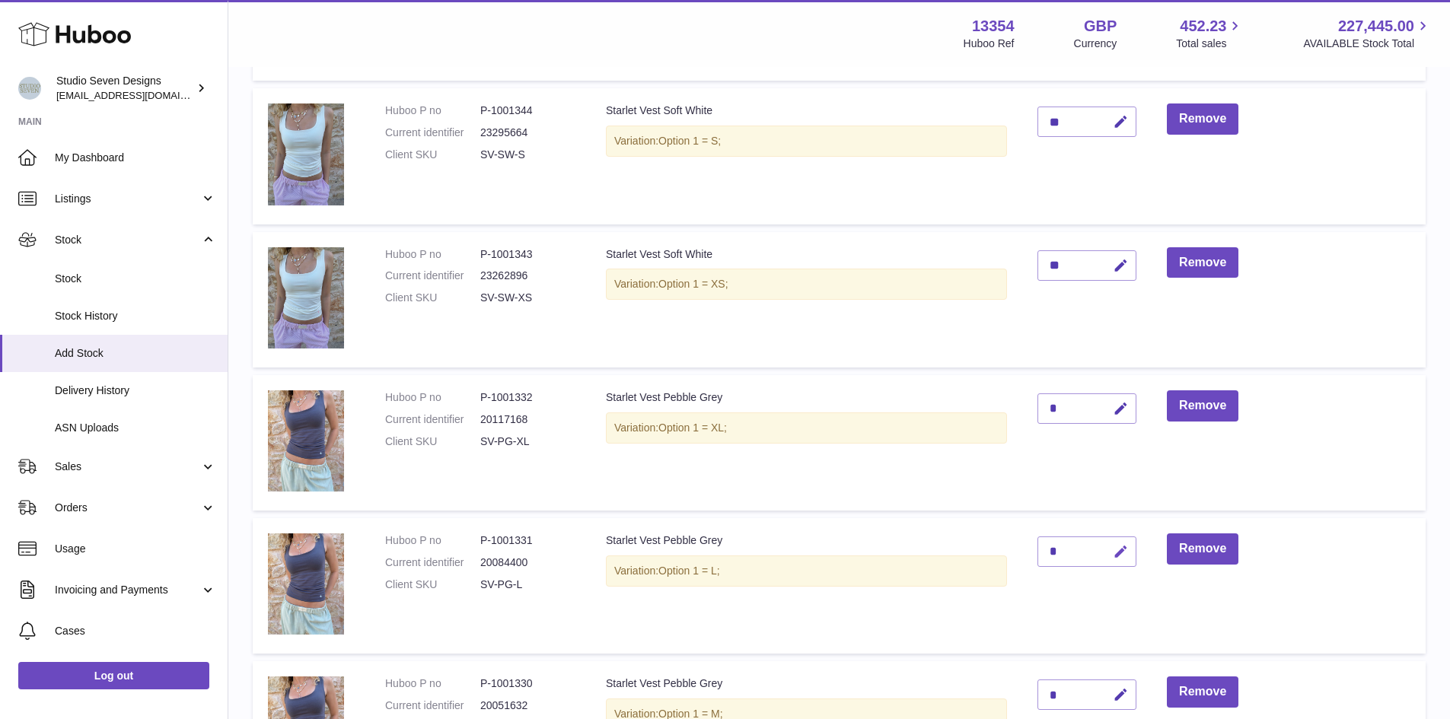
click at [1125, 547] on icon "button" at bounding box center [1121, 552] width 16 height 16
type input "*"
click at [1125, 547] on icon "submit" at bounding box center [1121, 552] width 14 height 14
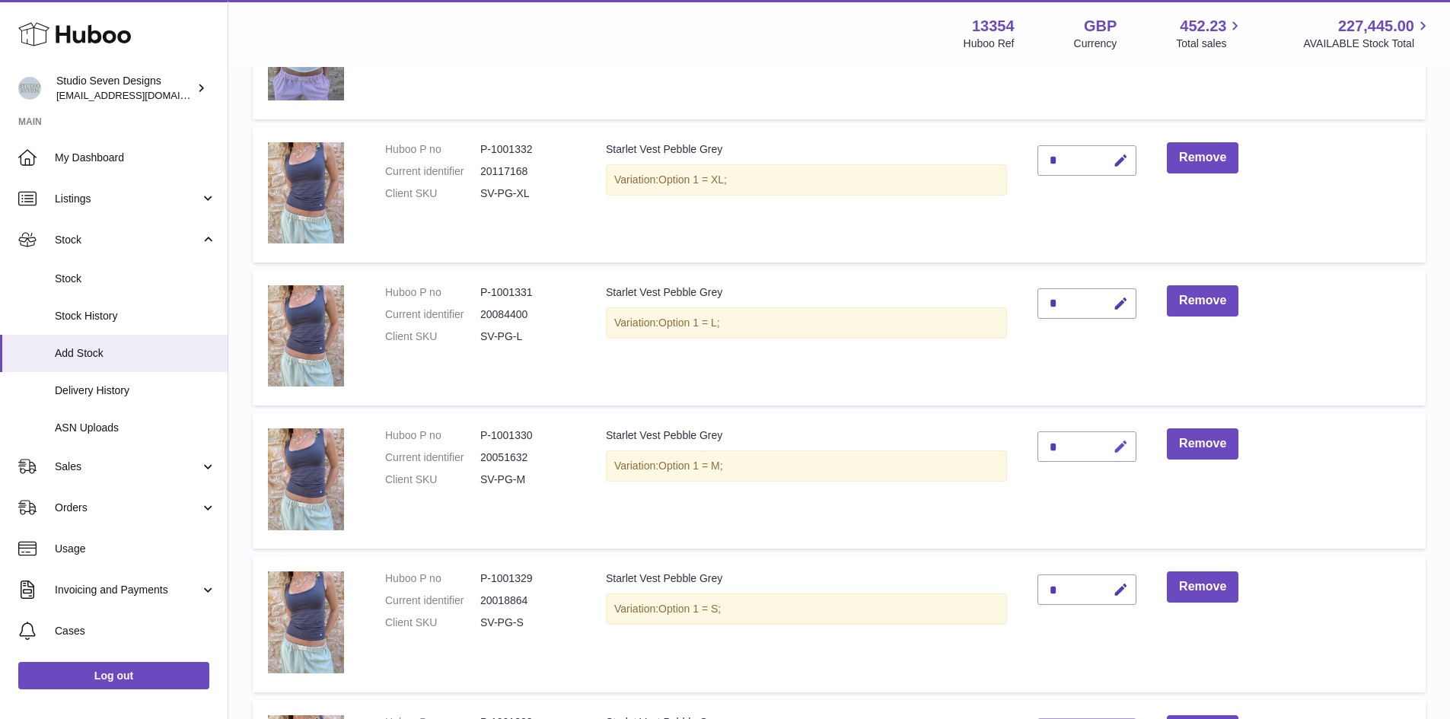
scroll to position [784, 0]
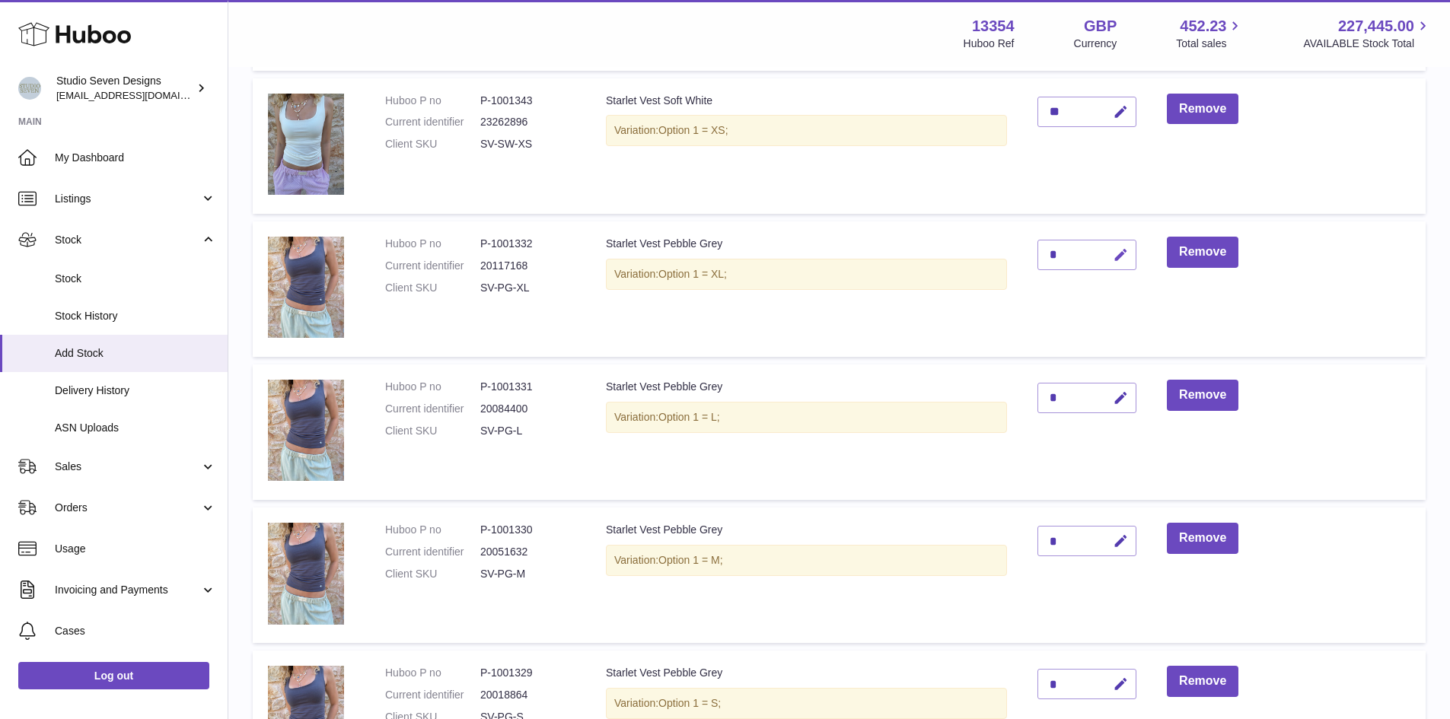
click at [1129, 258] on icon "button" at bounding box center [1121, 255] width 16 height 16
type input "*"
click at [1128, 258] on icon "submit" at bounding box center [1121, 255] width 14 height 14
click at [1126, 395] on icon "button" at bounding box center [1121, 399] width 16 height 16
type input "*"
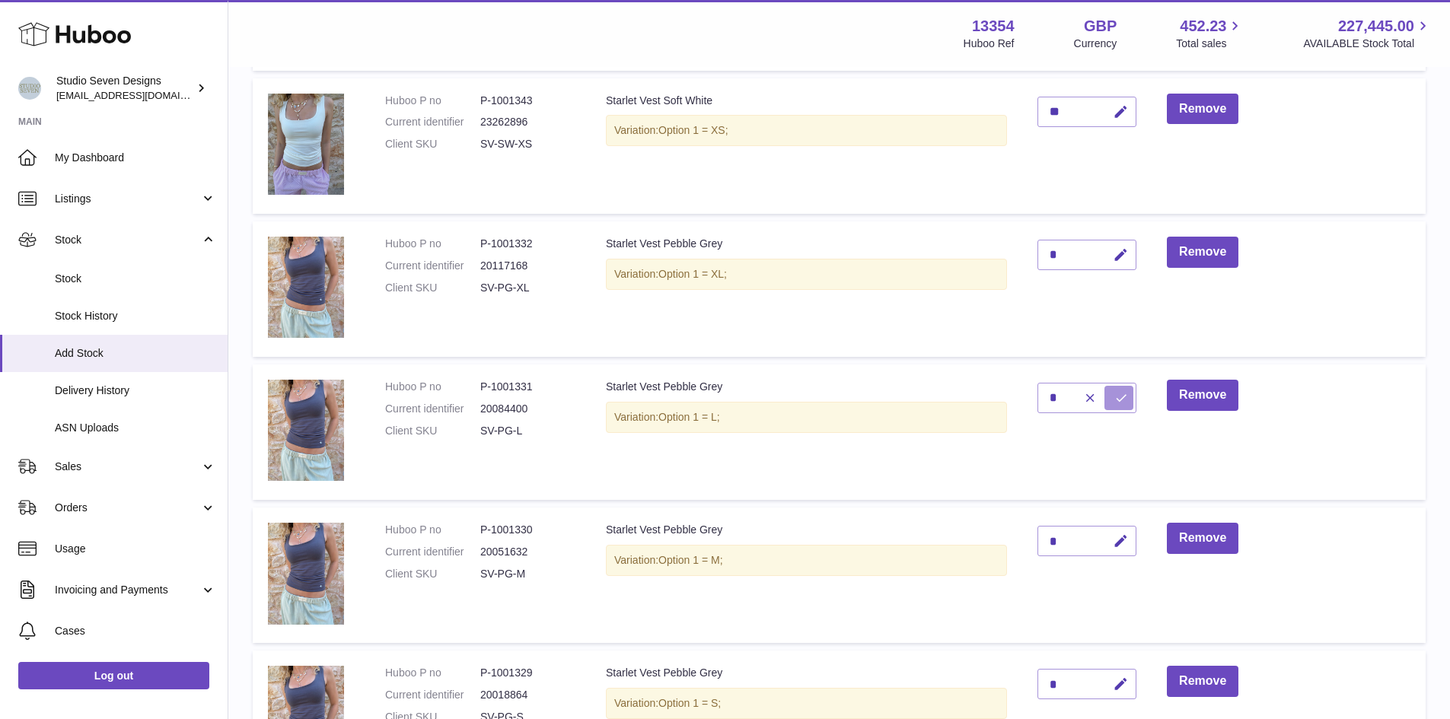
click at [1126, 395] on icon "submit" at bounding box center [1121, 398] width 14 height 14
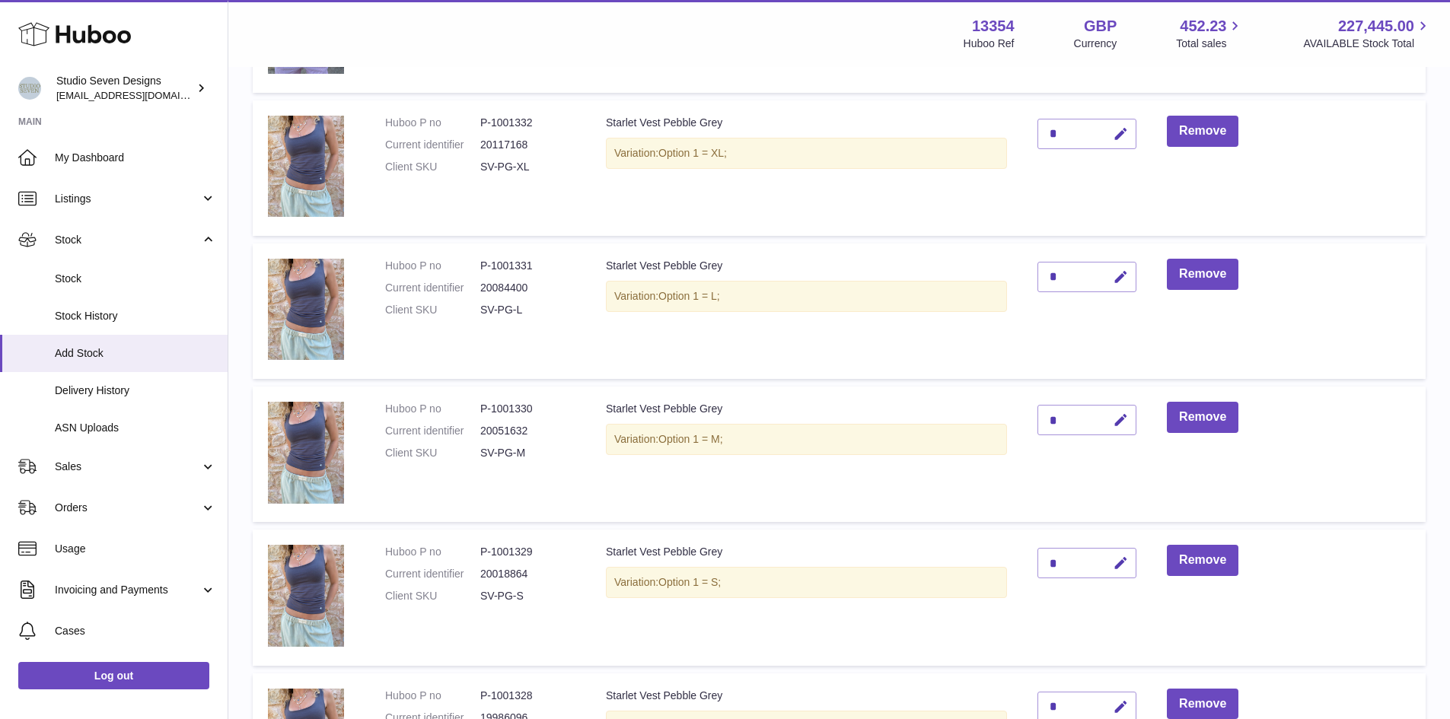
scroll to position [909, 0]
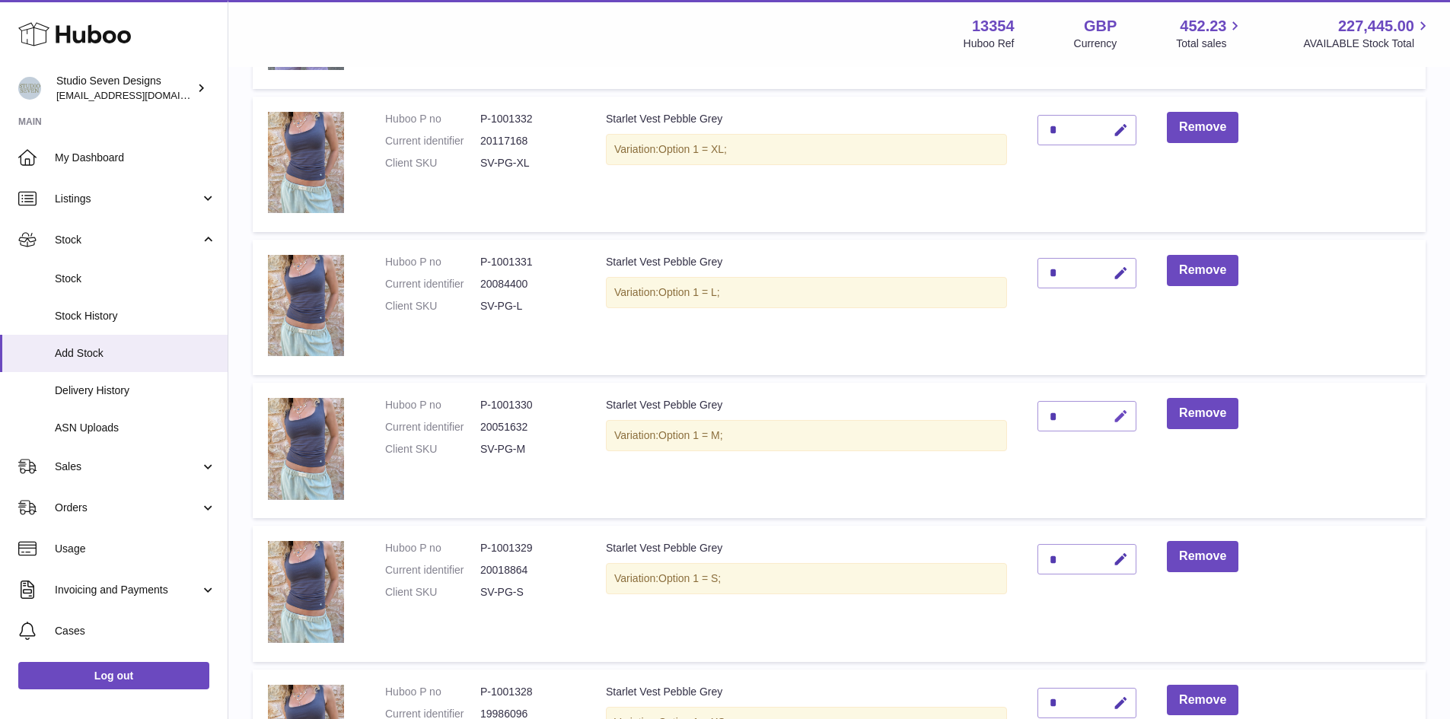
click at [1127, 418] on icon "button" at bounding box center [1121, 417] width 16 height 16
type input "**"
click at [1127, 418] on icon "submit" at bounding box center [1121, 417] width 14 height 14
click at [1129, 560] on icon "button" at bounding box center [1121, 560] width 16 height 16
type input "**"
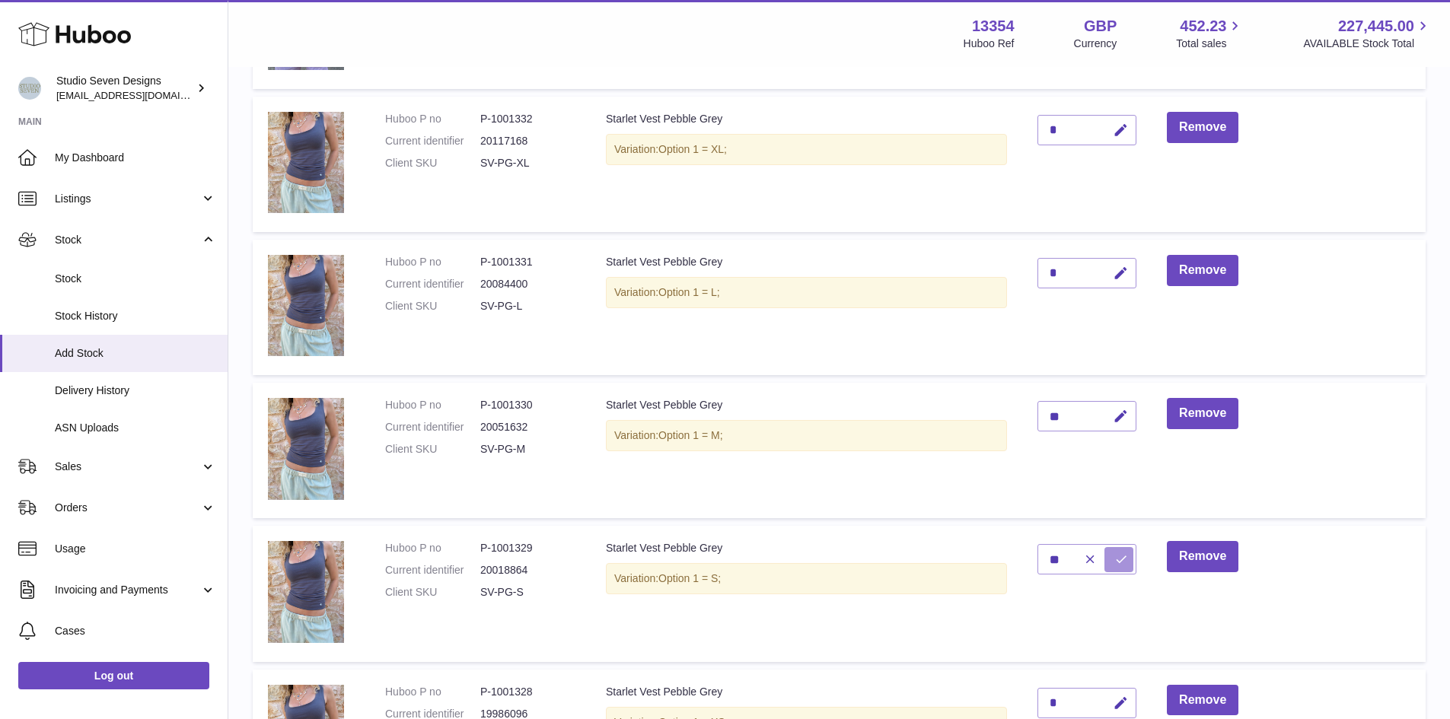
click at [1128, 560] on icon "submit" at bounding box center [1121, 560] width 14 height 14
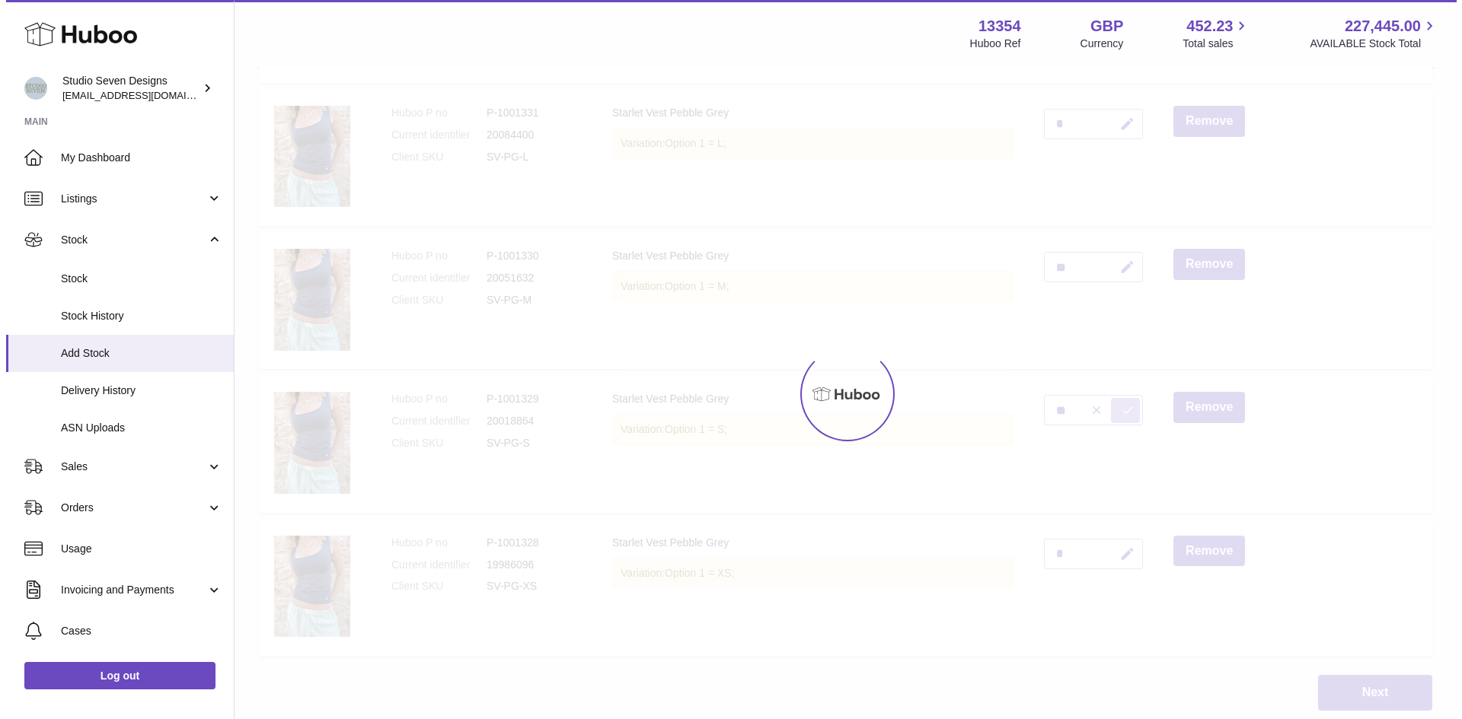
scroll to position [1072, 0]
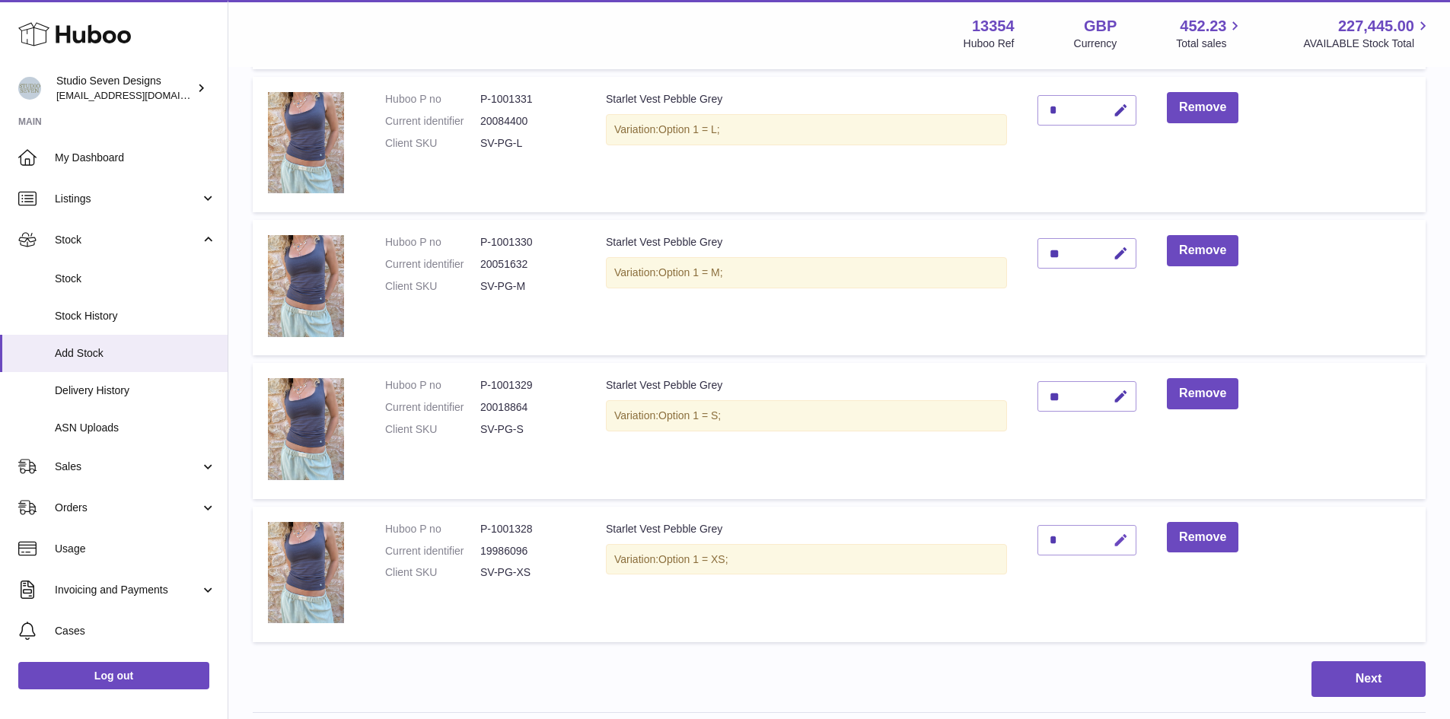
click at [1129, 544] on icon "button" at bounding box center [1121, 541] width 16 height 16
type input "**"
click at [1132, 544] on button "submit" at bounding box center [1119, 540] width 29 height 24
click at [1395, 676] on button "Next" at bounding box center [1369, 680] width 114 height 36
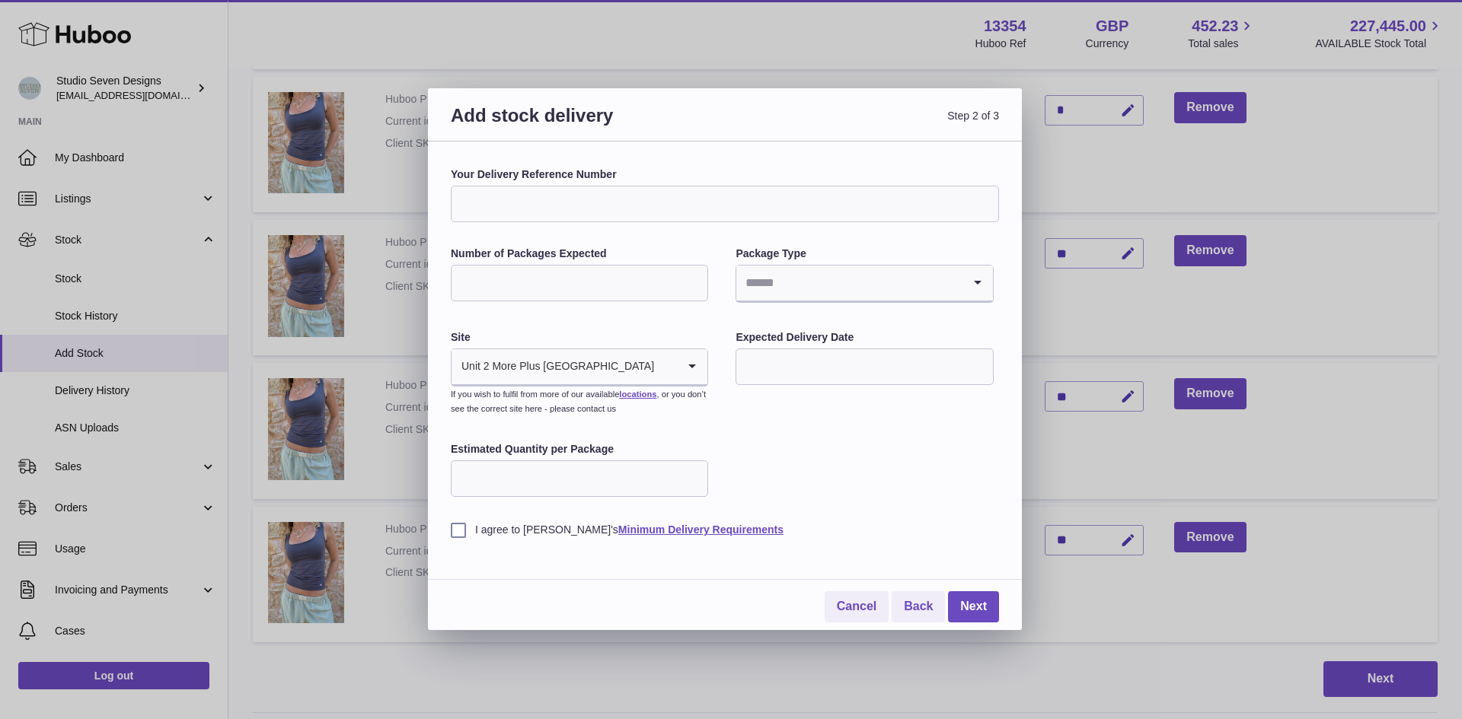
click at [898, 202] on input "Your Delivery Reference Number" at bounding box center [725, 204] width 548 height 37
type input "**********"
click at [602, 280] on input "Number of Packages Expected" at bounding box center [579, 283] width 257 height 37
type input "*"
click at [849, 281] on input "Search for option" at bounding box center [848, 283] width 225 height 35
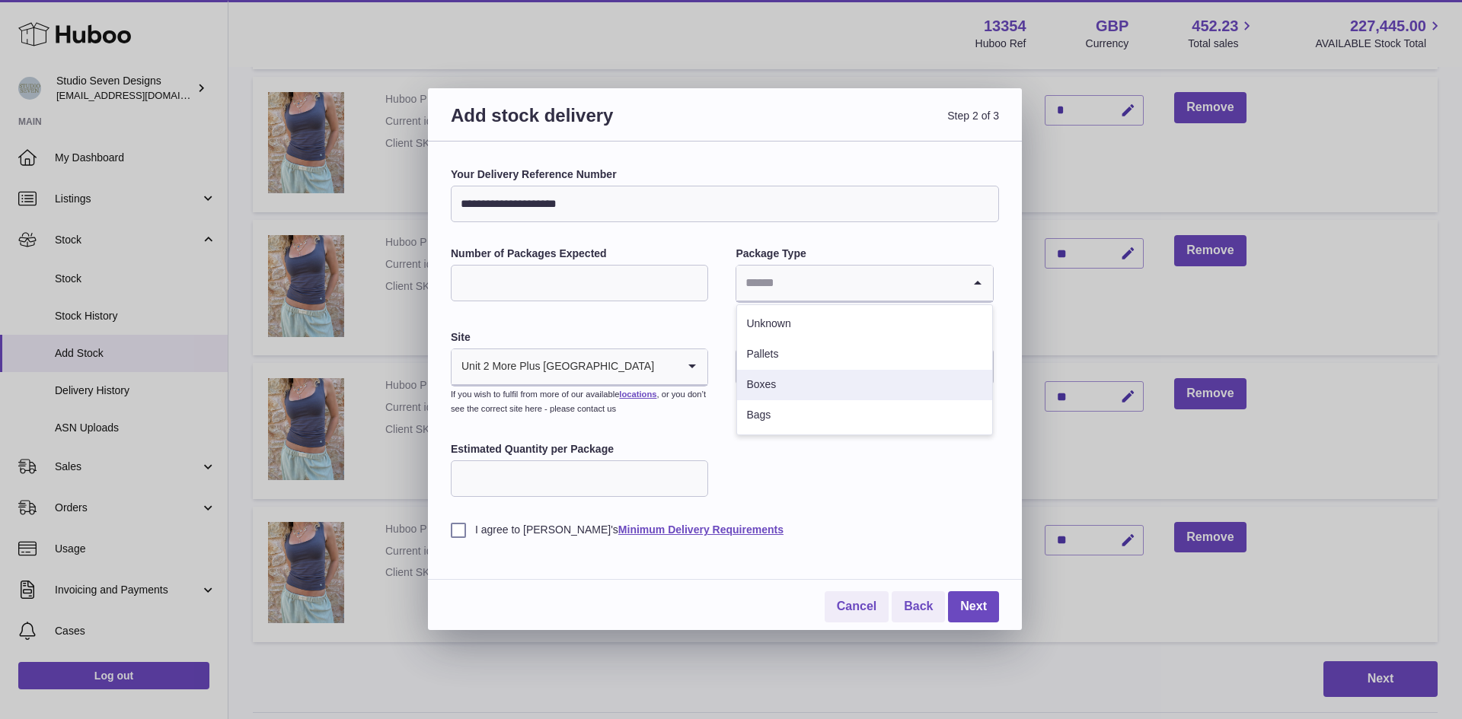
click at [776, 391] on li "Boxes" at bounding box center [864, 385] width 254 height 30
click at [781, 389] on div "**********" at bounding box center [725, 352] width 548 height 370
click at [773, 379] on input "text" at bounding box center [863, 367] width 257 height 37
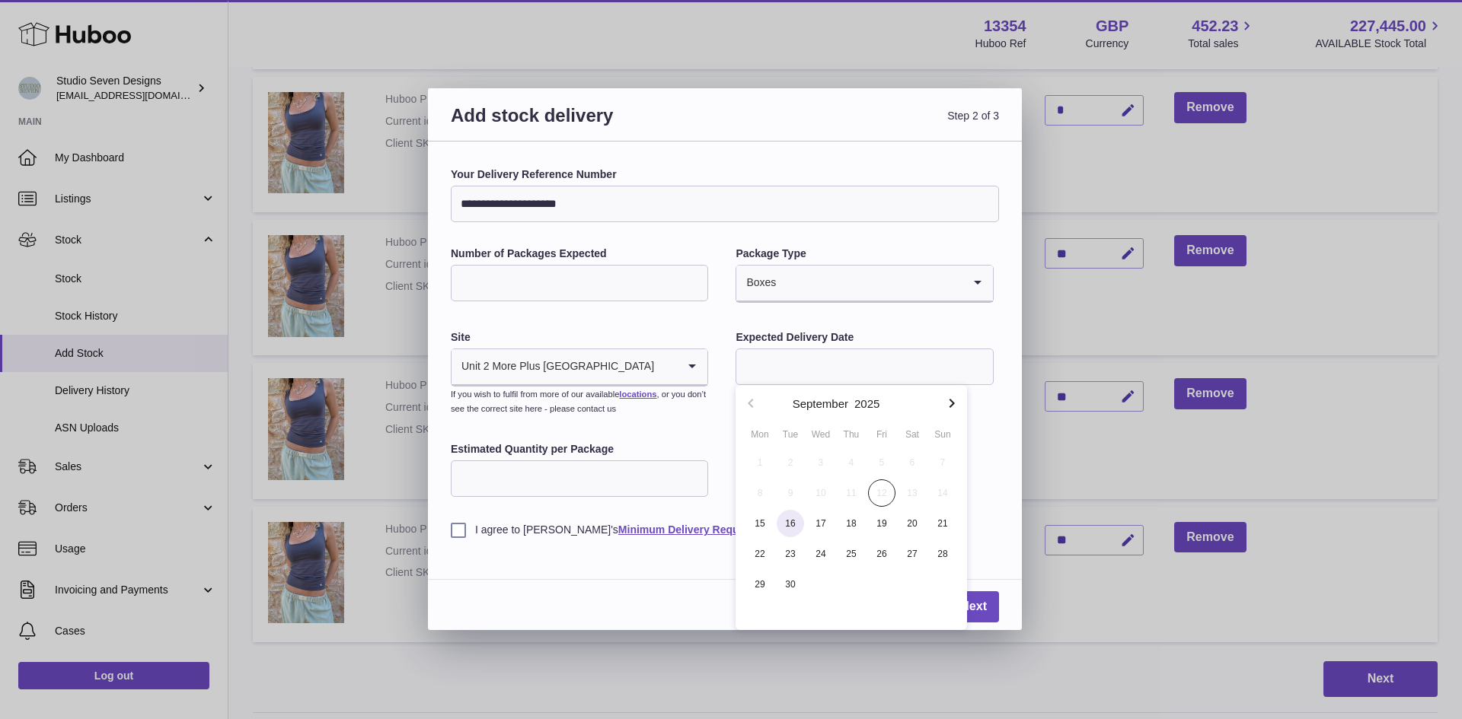
click at [802, 521] on span "16" at bounding box center [789, 523] width 27 height 27
type input "**********"
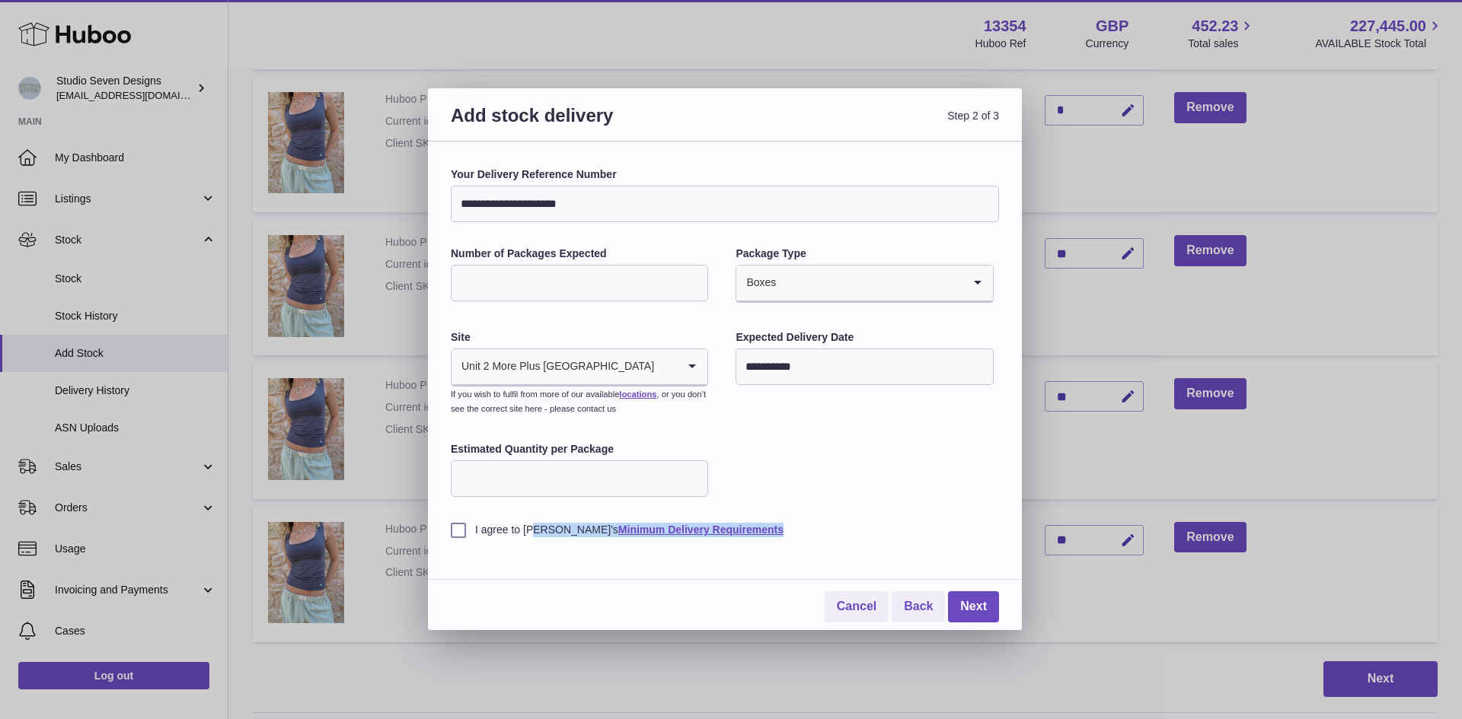
drag, startPoint x: 459, startPoint y: 534, endPoint x: 898, endPoint y: 588, distance: 441.7
click at [898, 588] on div "**********" at bounding box center [725, 394] width 548 height 455
click at [840, 480] on div "**********" at bounding box center [725, 352] width 548 height 370
click at [452, 537] on label "I agree to Huboo's Minimum Delivery Requirements" at bounding box center [725, 530] width 548 height 14
click at [974, 611] on link "Next" at bounding box center [973, 606] width 51 height 31
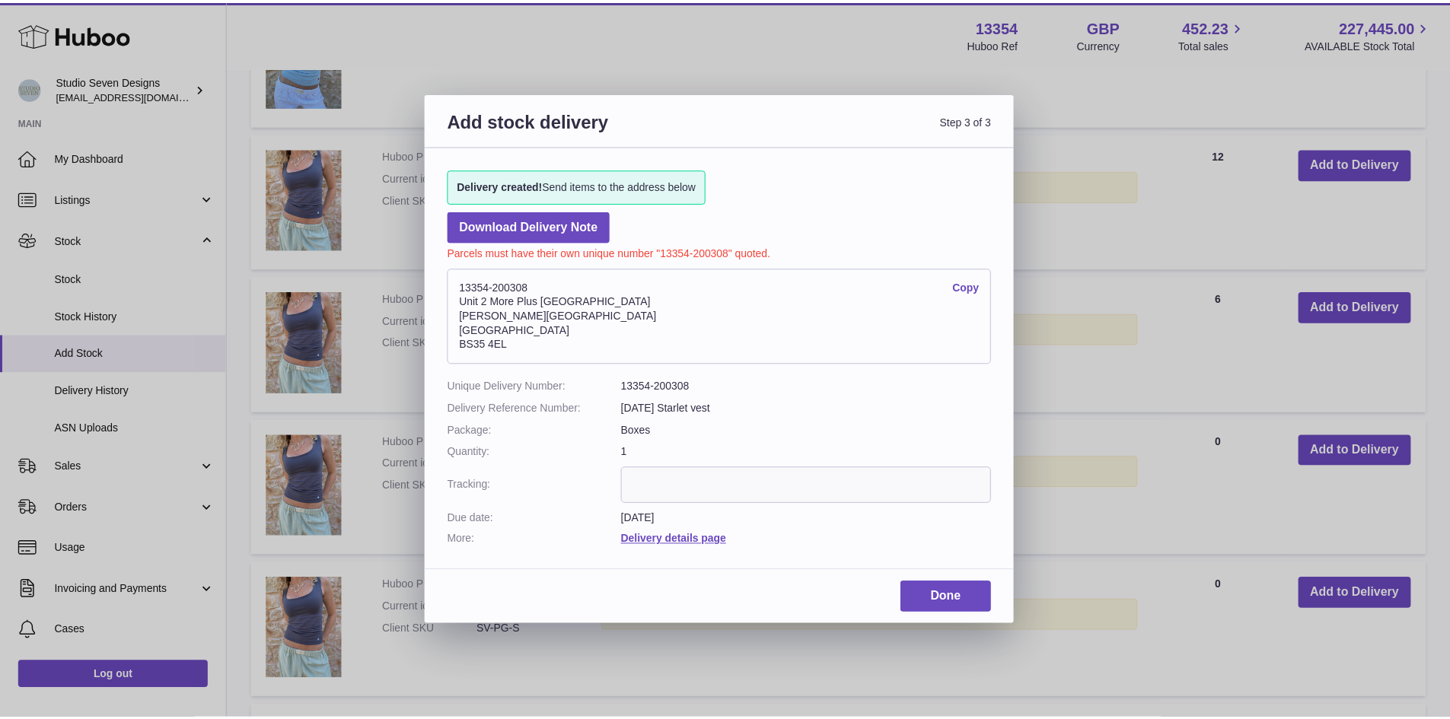
scroll to position [1022, 0]
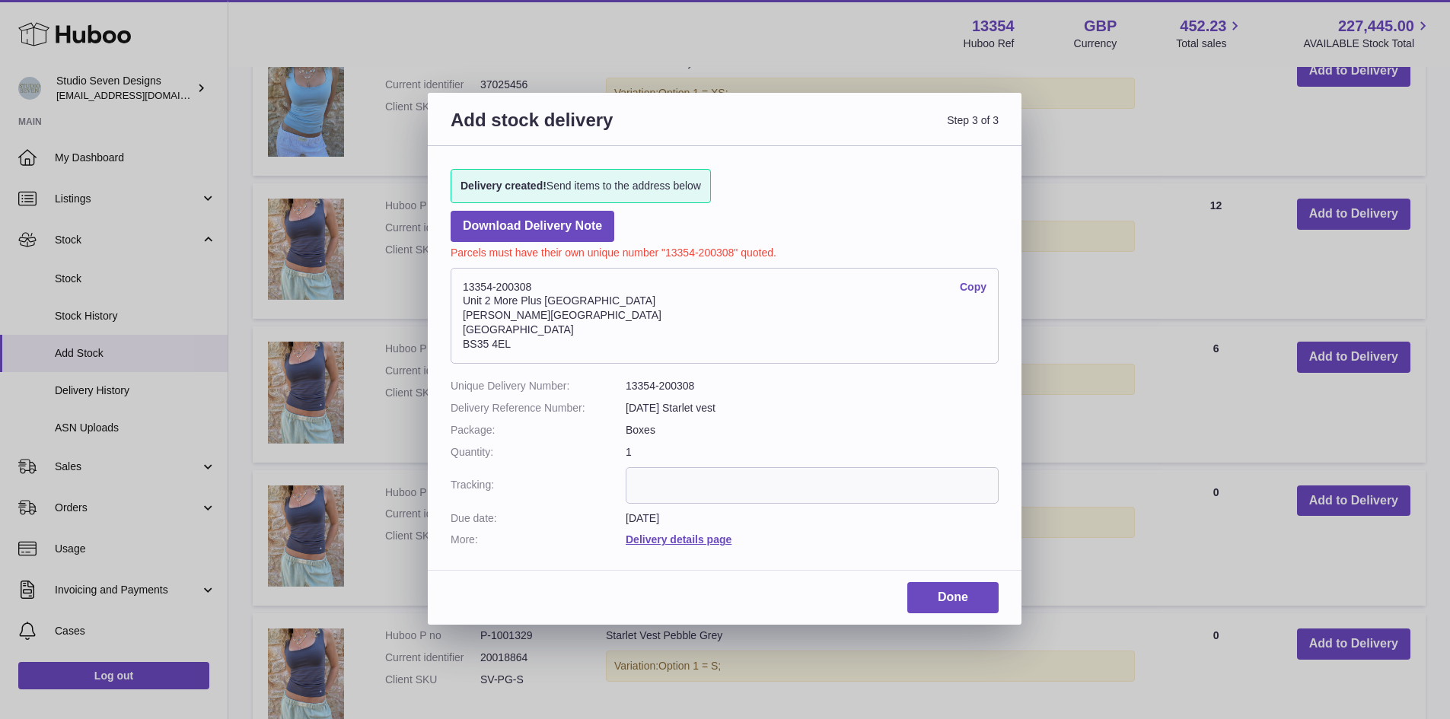
click at [668, 382] on dd "13354-200308" at bounding box center [812, 386] width 373 height 14
copy dl "13354-200308"
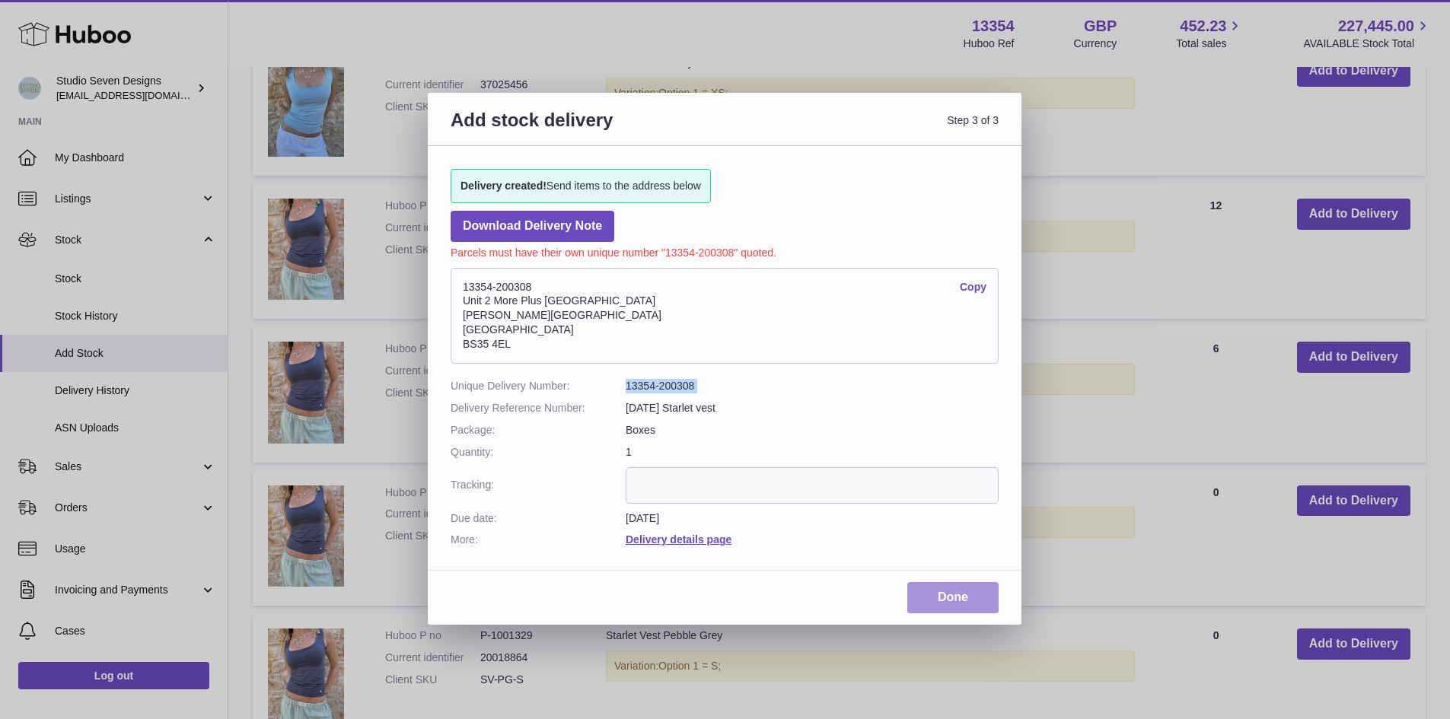
click at [949, 604] on link "Done" at bounding box center [952, 597] width 91 height 31
